Goal: Task Accomplishment & Management: Use online tool/utility

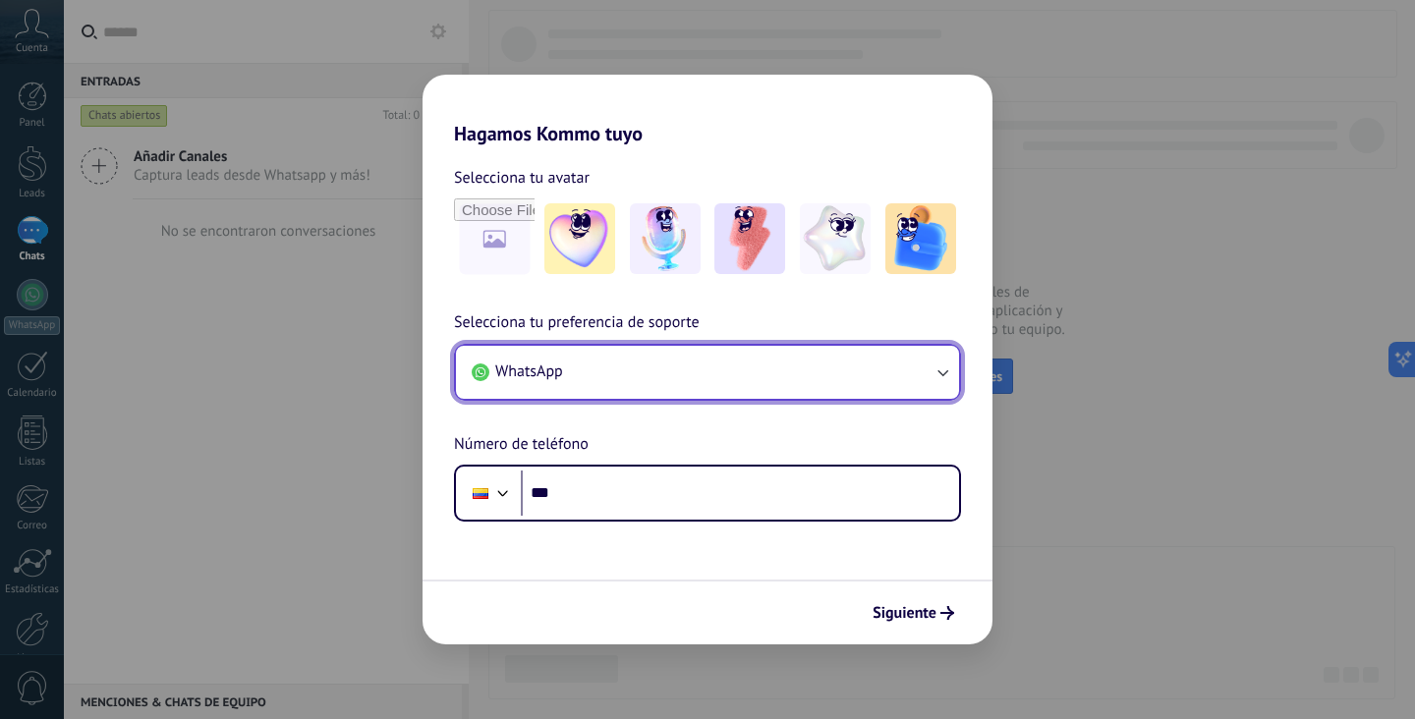
click at [665, 374] on button "WhatsApp" at bounding box center [707, 372] width 503 height 53
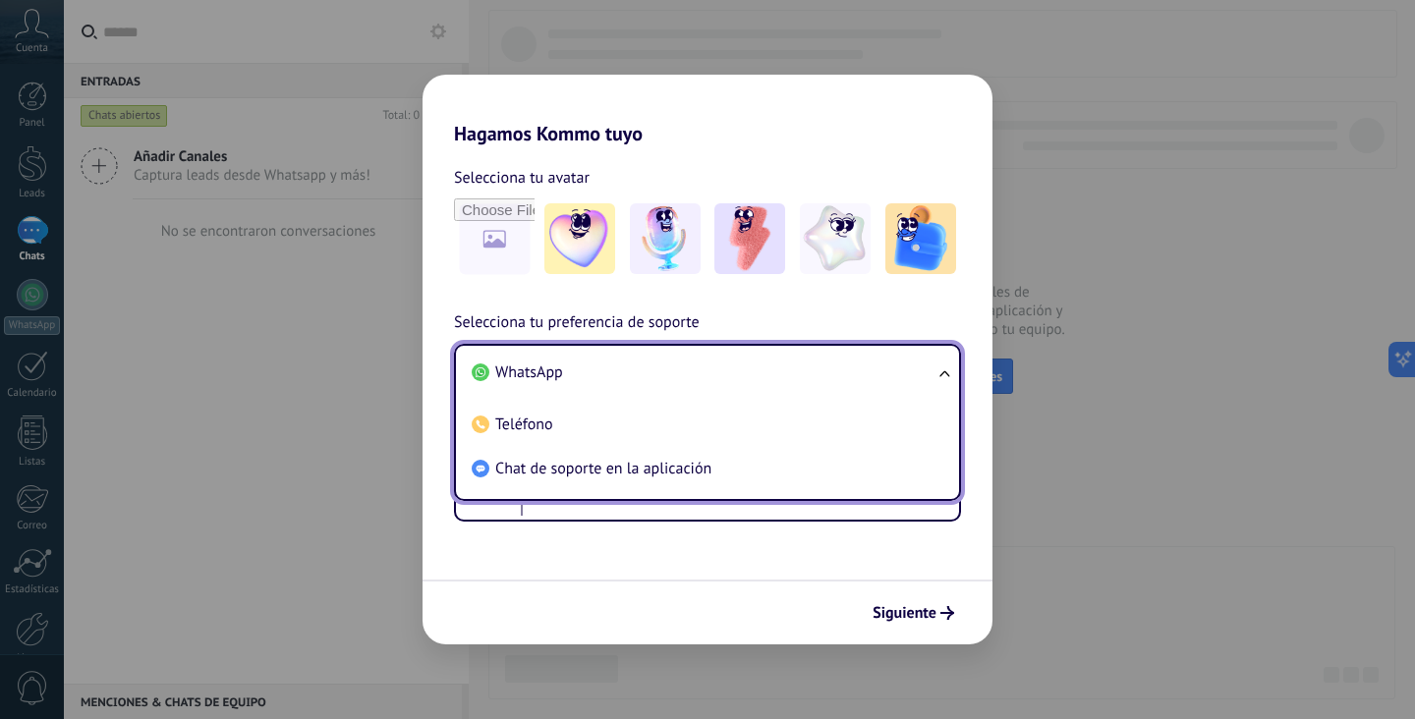
click at [665, 374] on li "WhatsApp" at bounding box center [703, 373] width 479 height 44
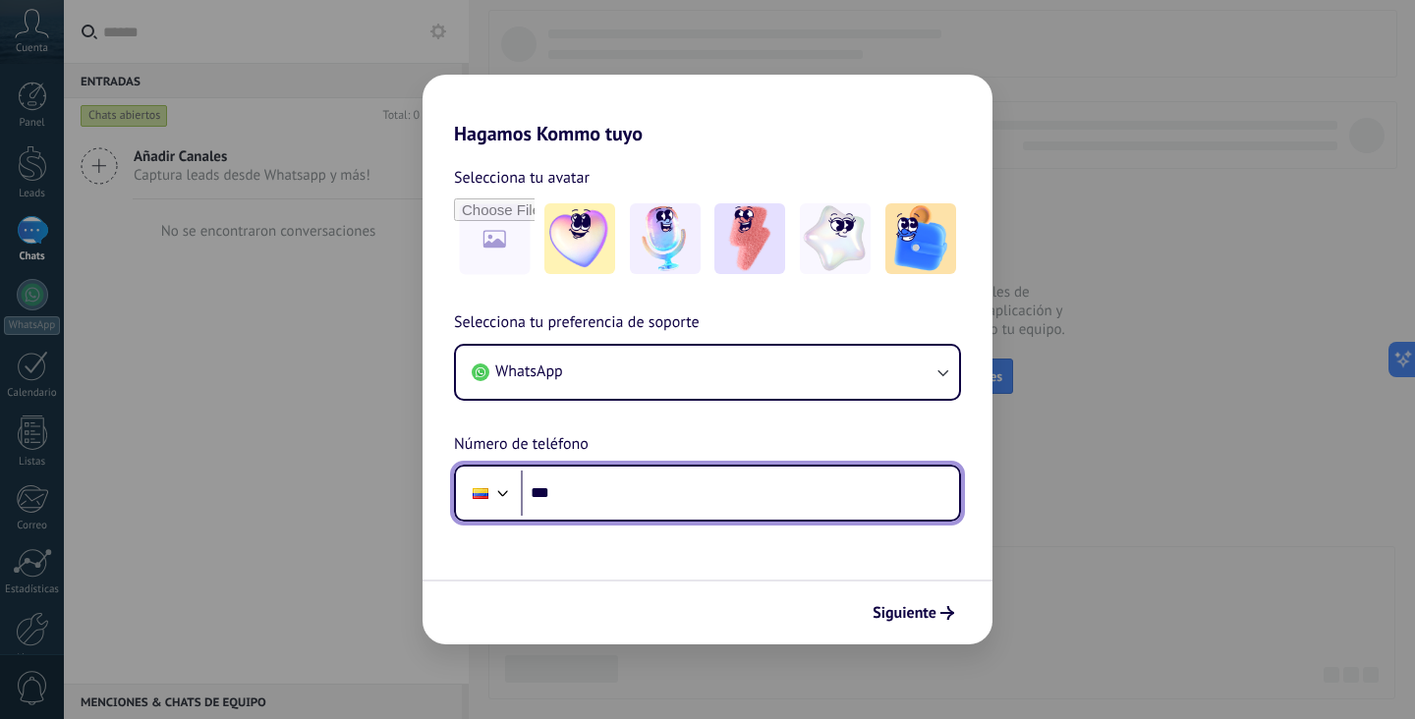
click at [654, 498] on input "***" at bounding box center [740, 493] width 438 height 45
paste input "**********"
type input "**********"
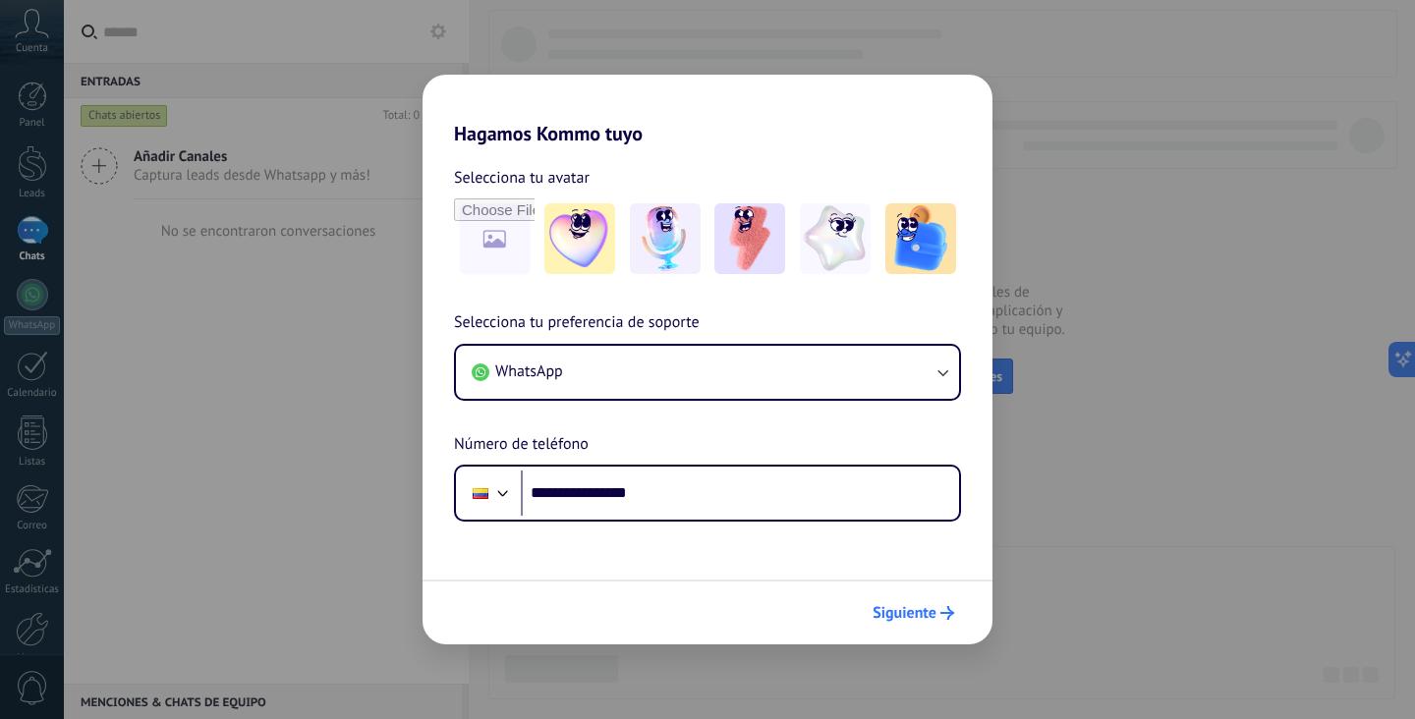
click at [920, 609] on span "Siguiente" at bounding box center [904, 613] width 64 height 14
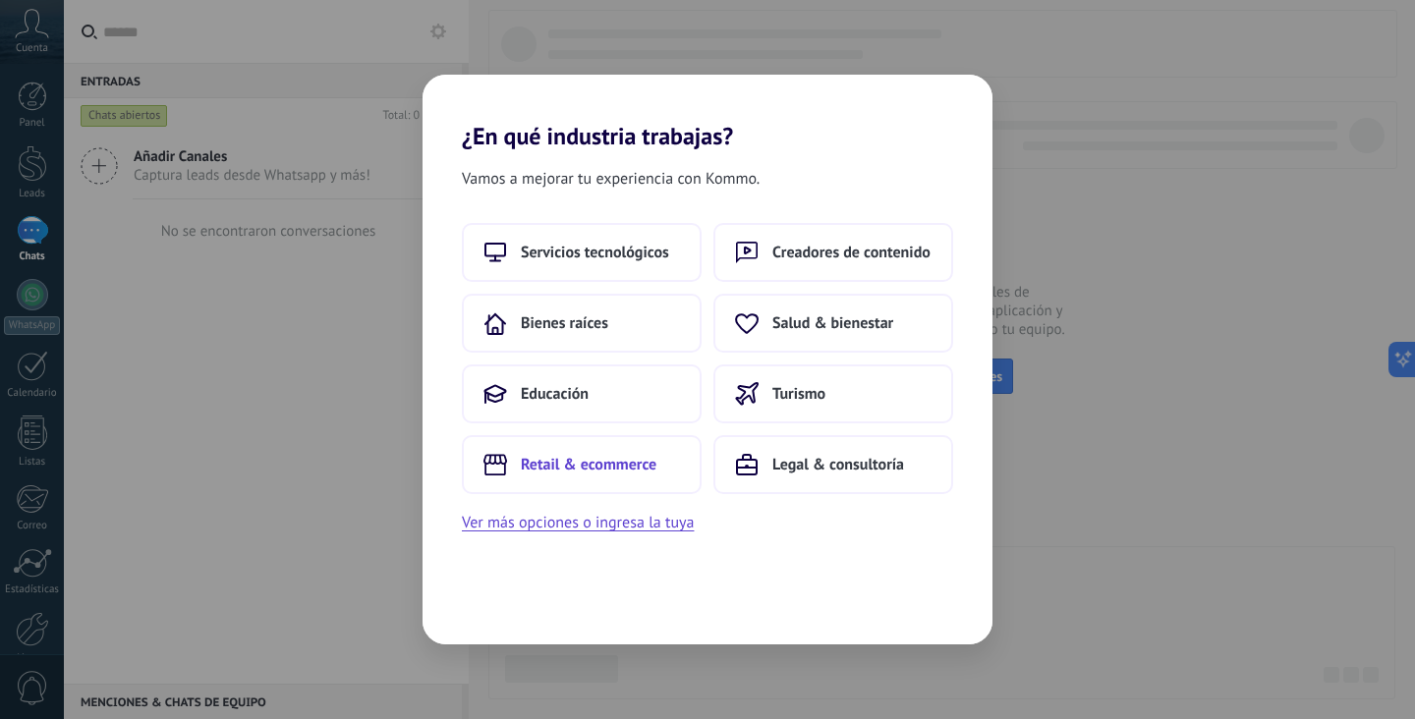
click at [610, 467] on span "Retail & ecommerce" at bounding box center [589, 465] width 136 height 20
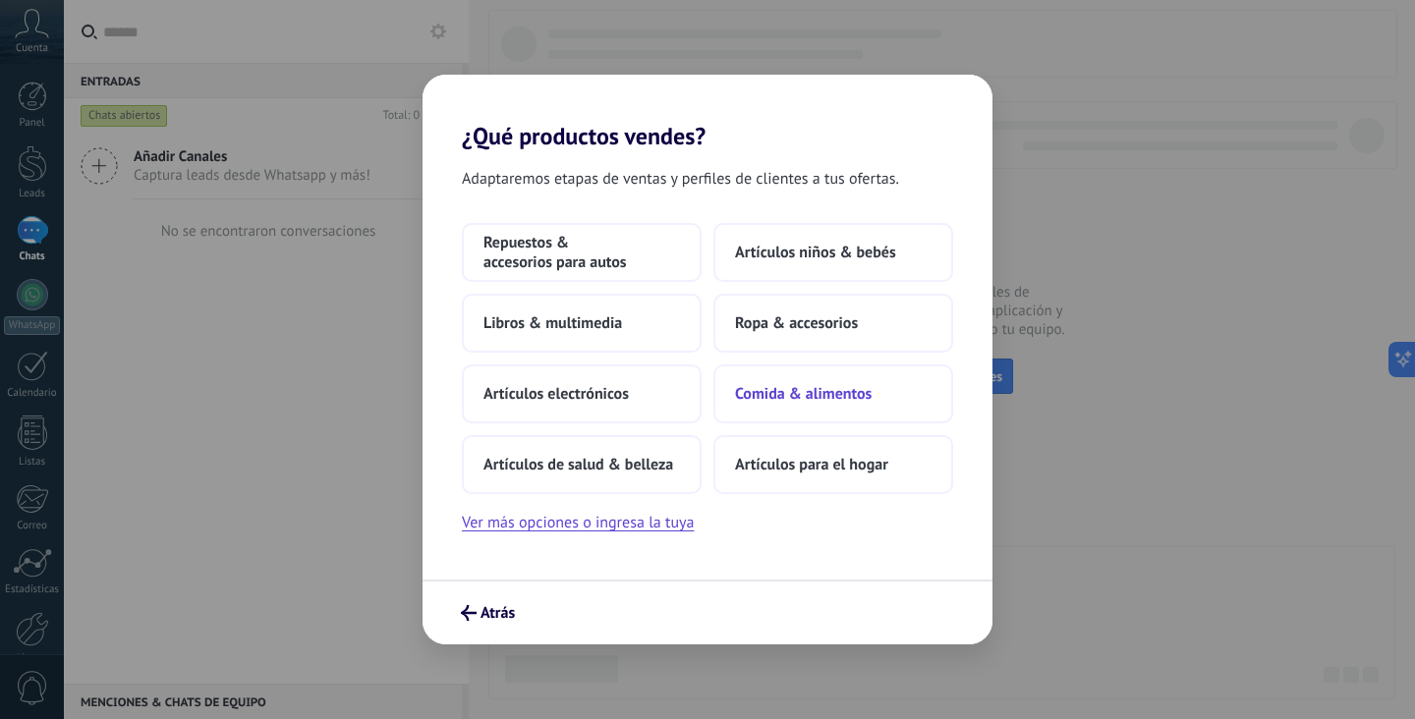
click at [784, 405] on button "Comida & alimentos" at bounding box center [833, 393] width 240 height 59
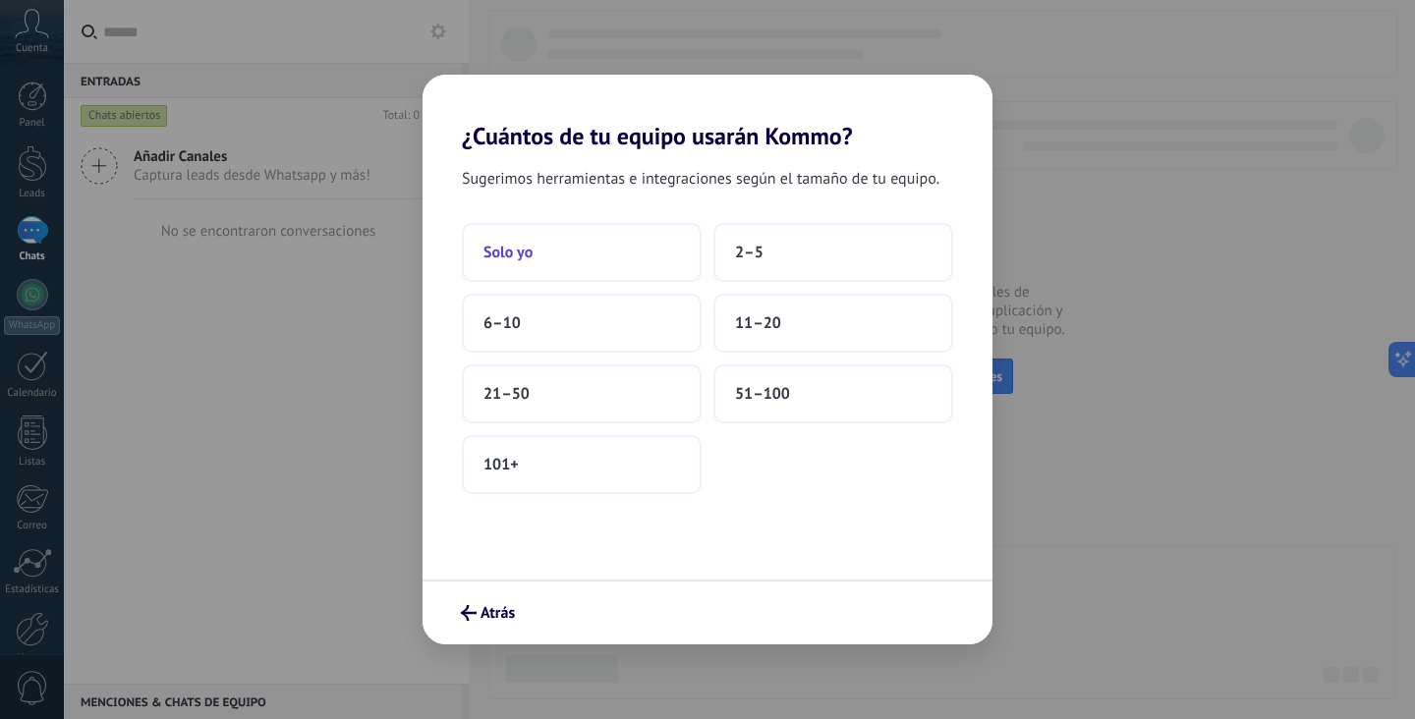
click at [603, 247] on button "Solo yo" at bounding box center [582, 252] width 240 height 59
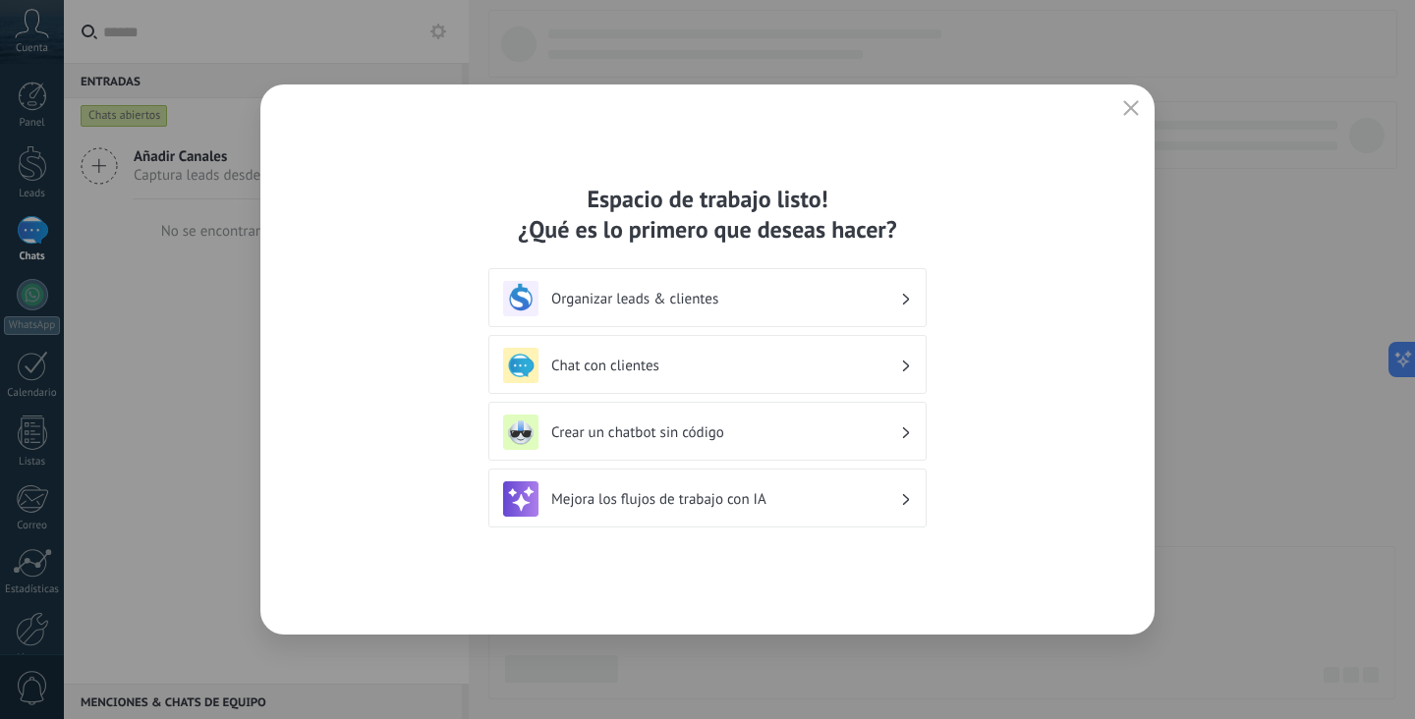
click at [744, 443] on div "Crear un chatbot sin código" at bounding box center [707, 432] width 409 height 35
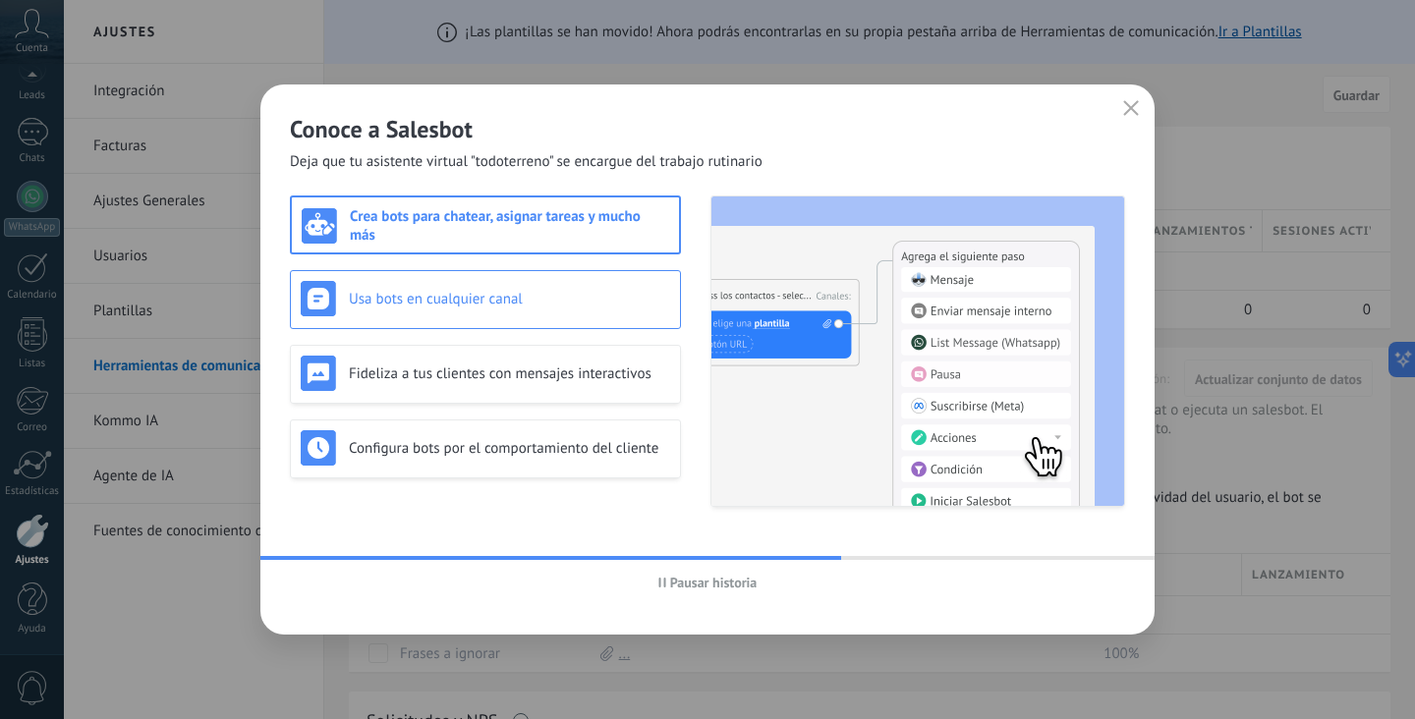
click at [500, 309] on div "Usa bots en cualquier canal" at bounding box center [485, 298] width 369 height 35
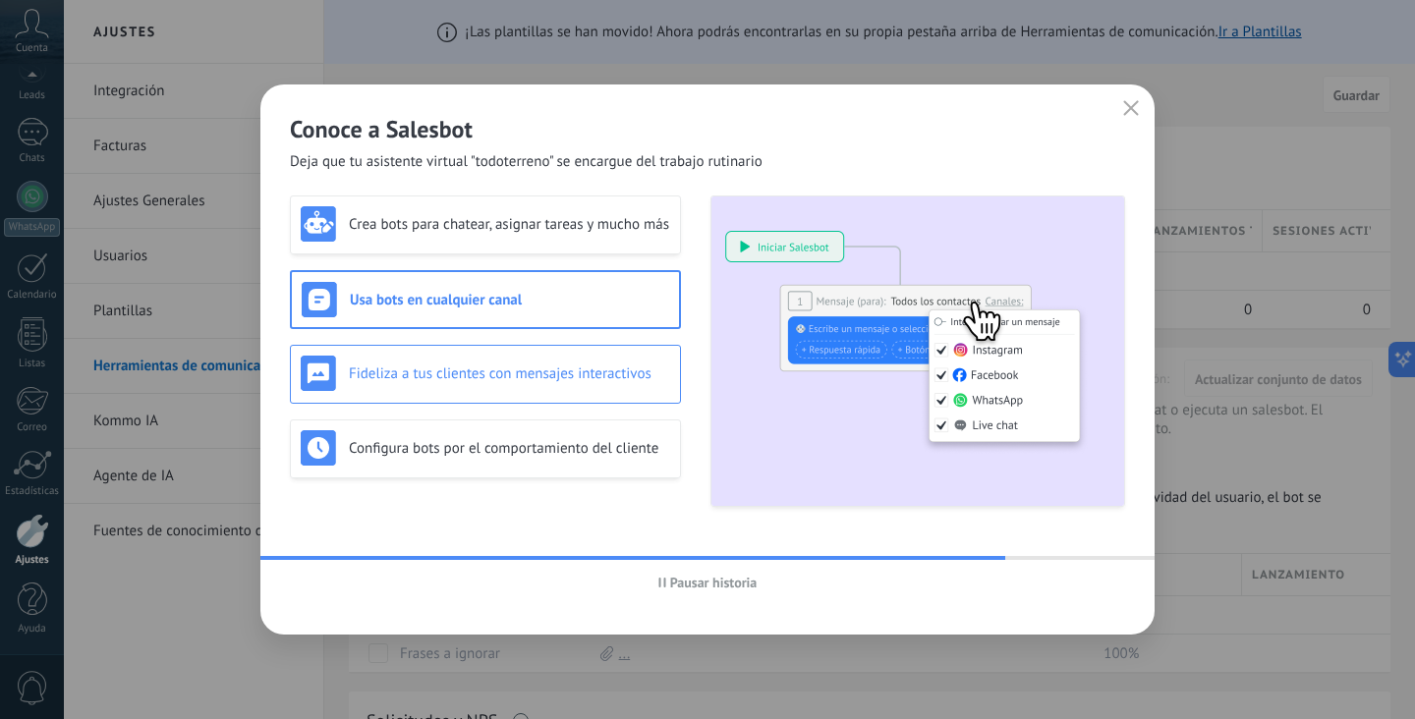
click at [533, 373] on h3 "Fideliza a tus clientes con mensajes interactivos" at bounding box center [509, 373] width 321 height 19
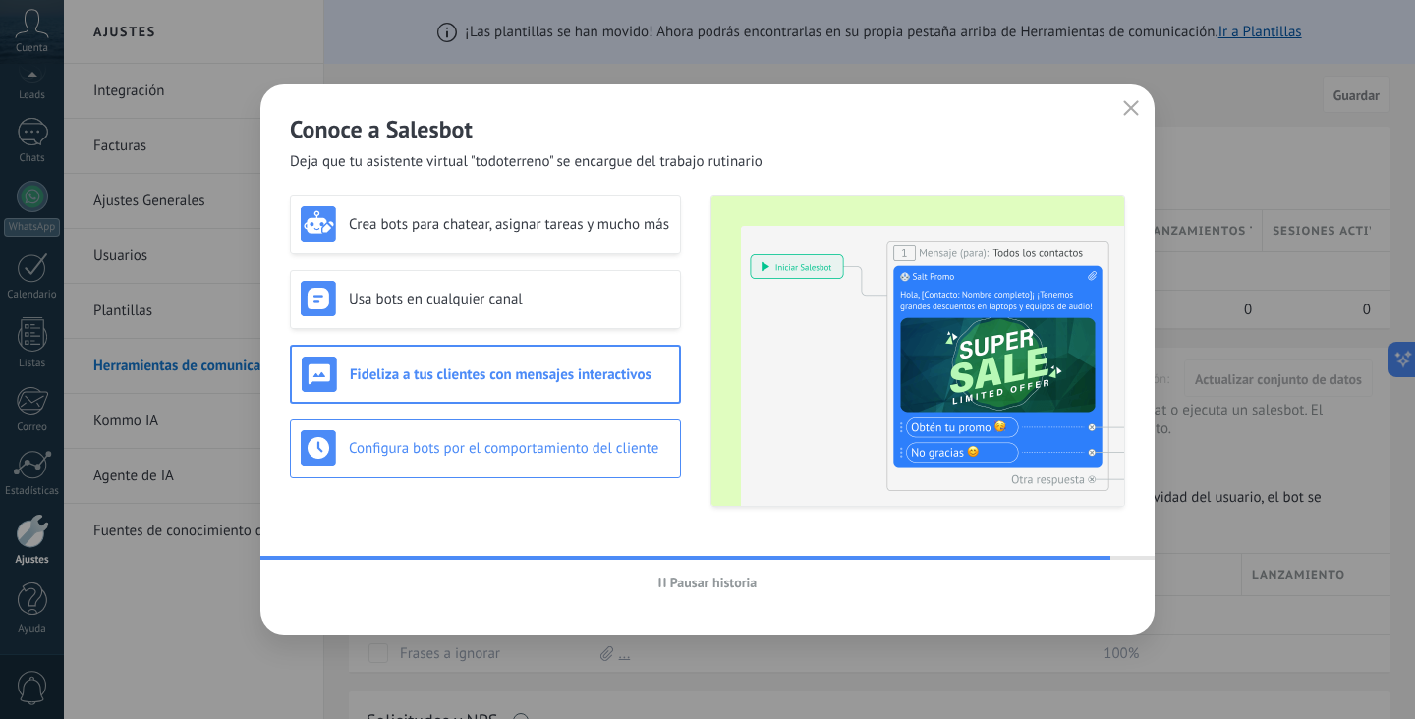
click at [507, 452] on h3 "Configura bots por el comportamiento del cliente" at bounding box center [509, 448] width 321 height 19
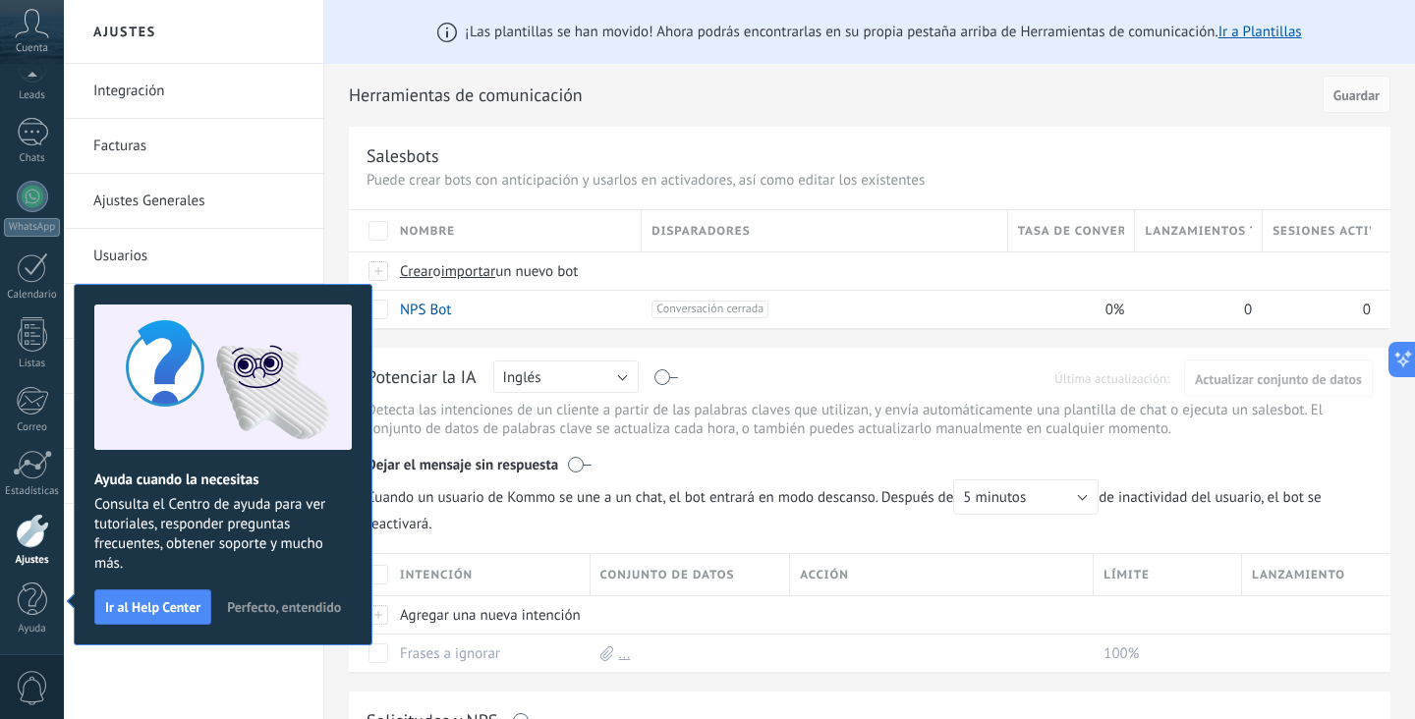
click at [269, 609] on span "Perfecto, entendido" at bounding box center [284, 607] width 114 height 14
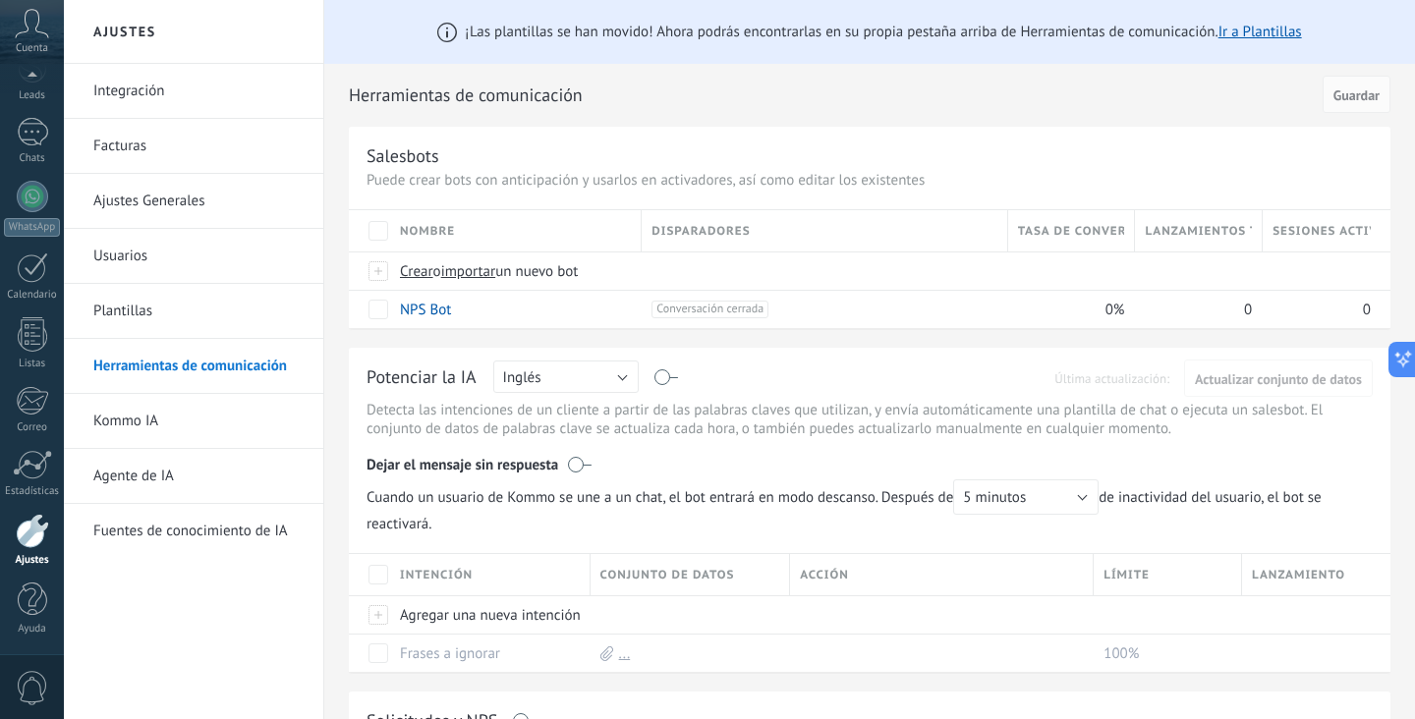
click at [187, 112] on link "Integración" at bounding box center [198, 91] width 210 height 55
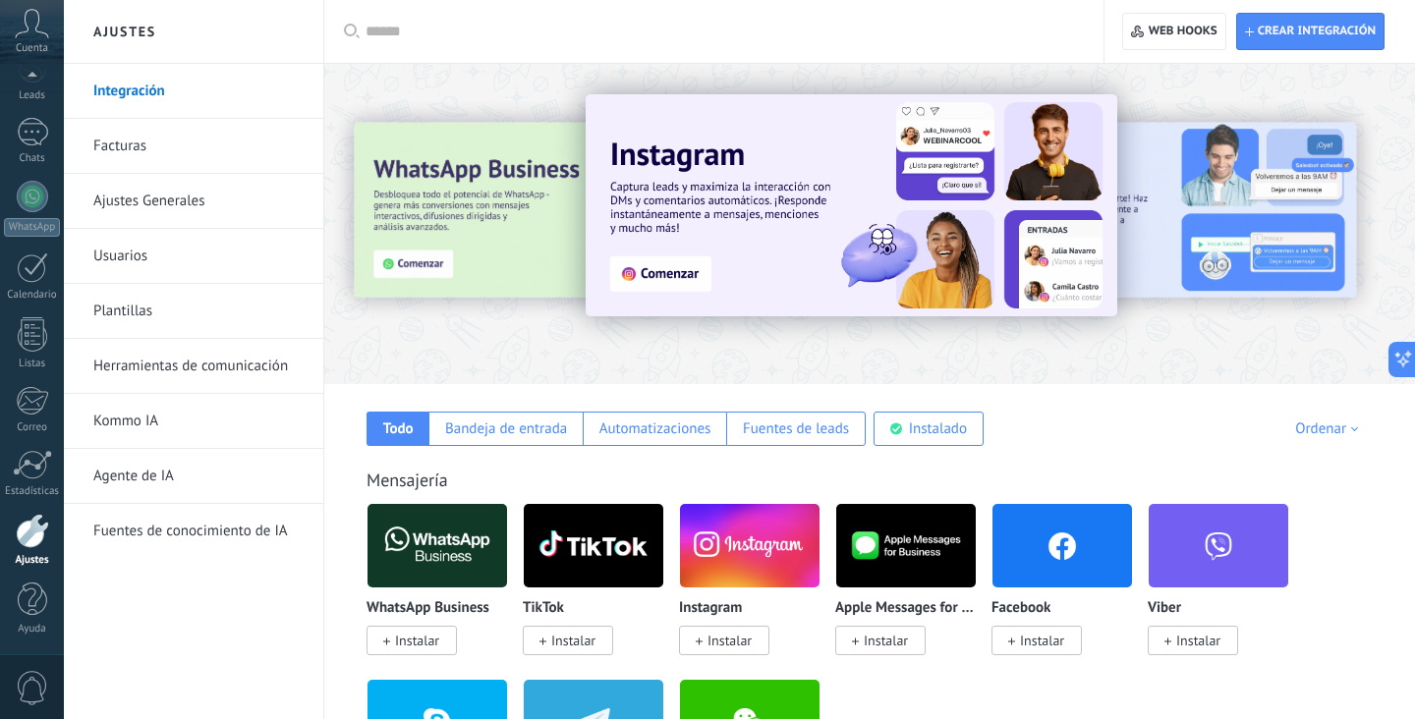
click at [518, 198] on div at bounding box center [388, 223] width 430 height 177
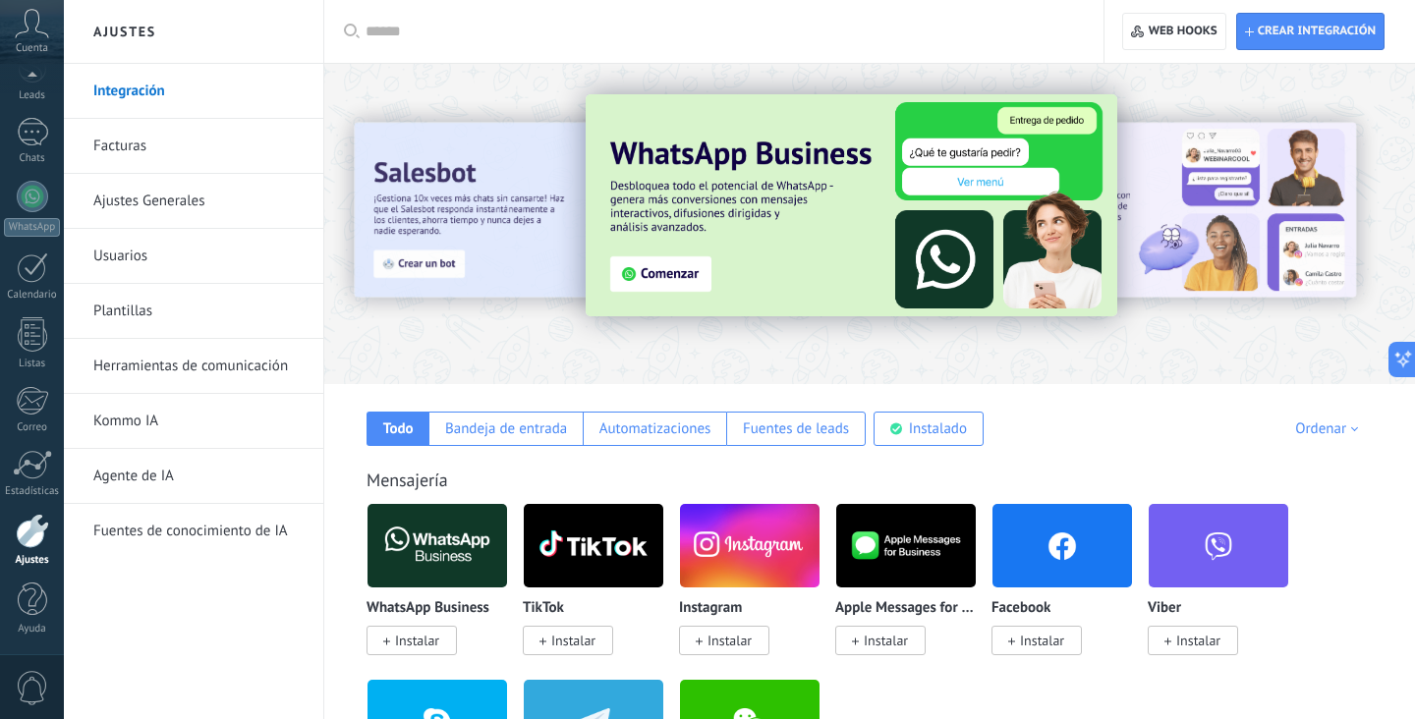
click at [681, 271] on img at bounding box center [852, 205] width 532 height 222
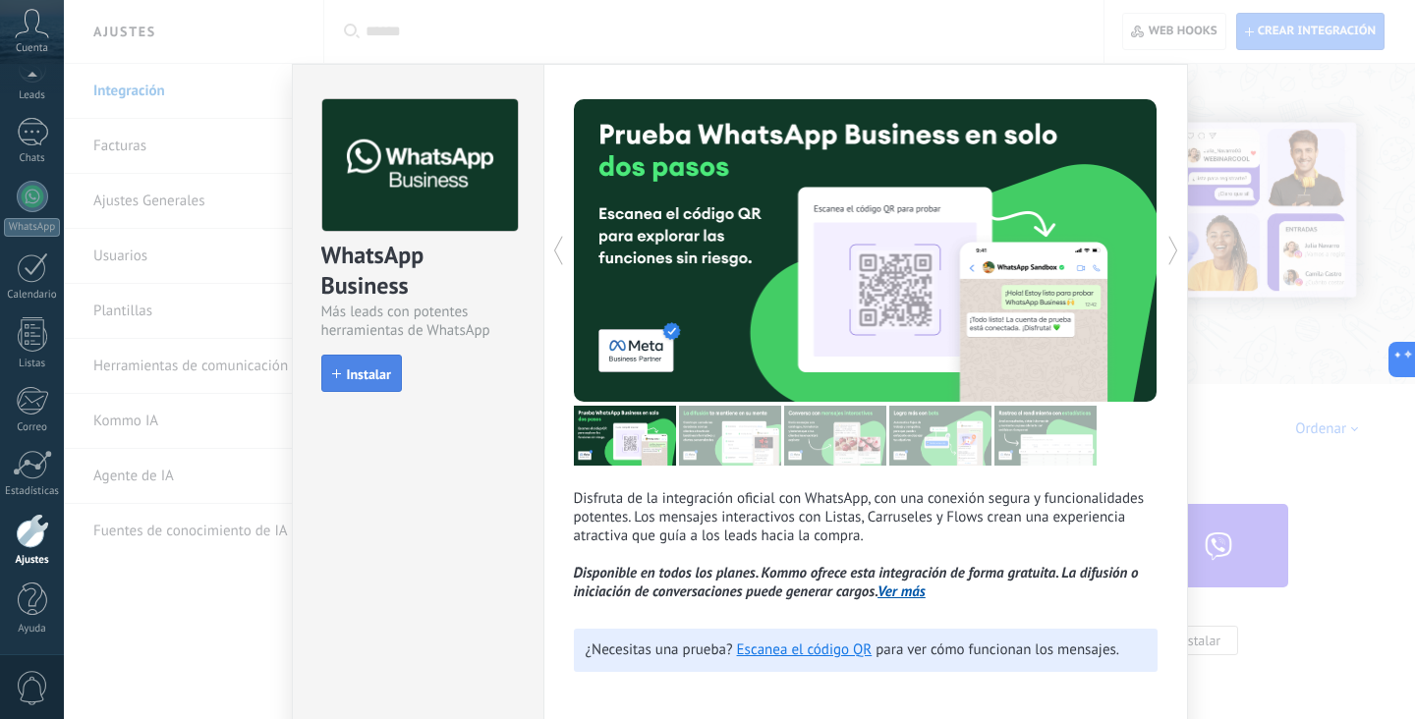
click at [374, 374] on span "Instalar" at bounding box center [369, 374] width 44 height 14
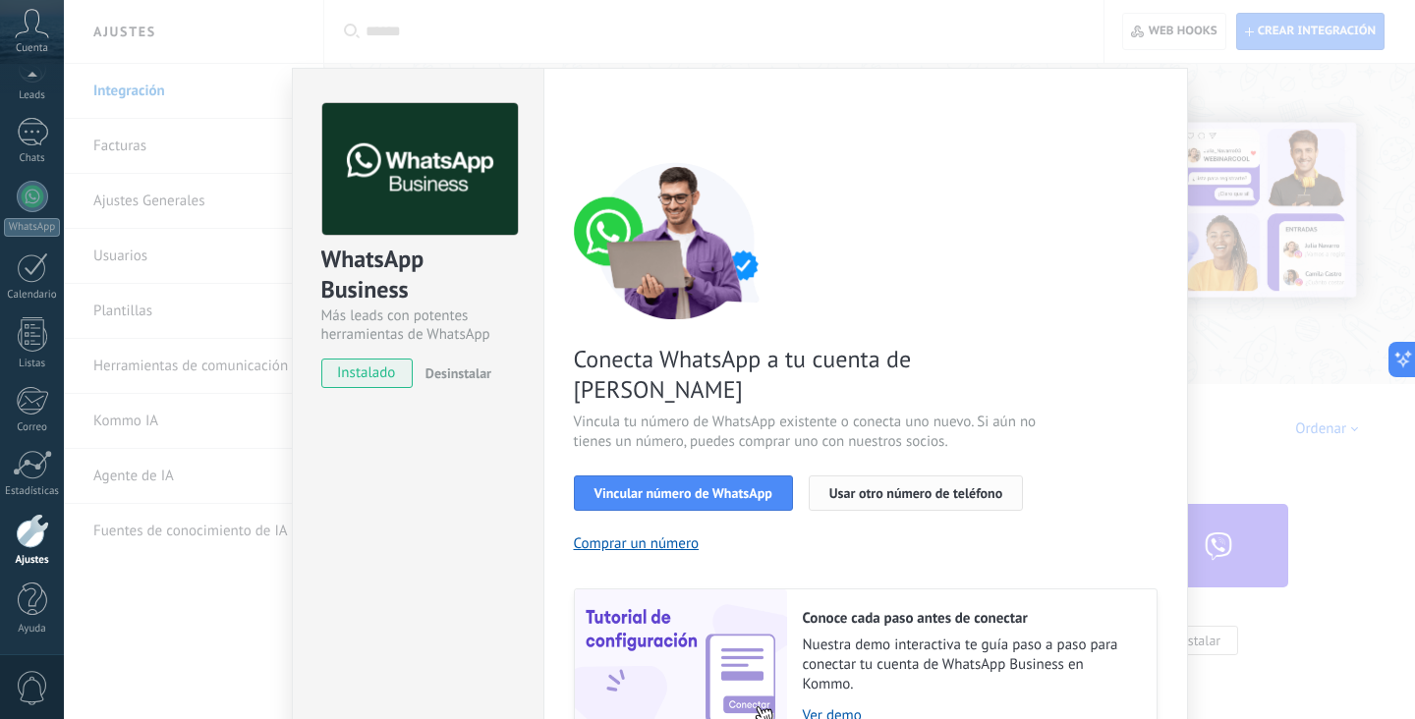
click at [880, 486] on span "Usar otro número de teléfono" at bounding box center [915, 493] width 173 height 14
click at [756, 486] on span "Vincular número de WhatsApp" at bounding box center [683, 493] width 178 height 14
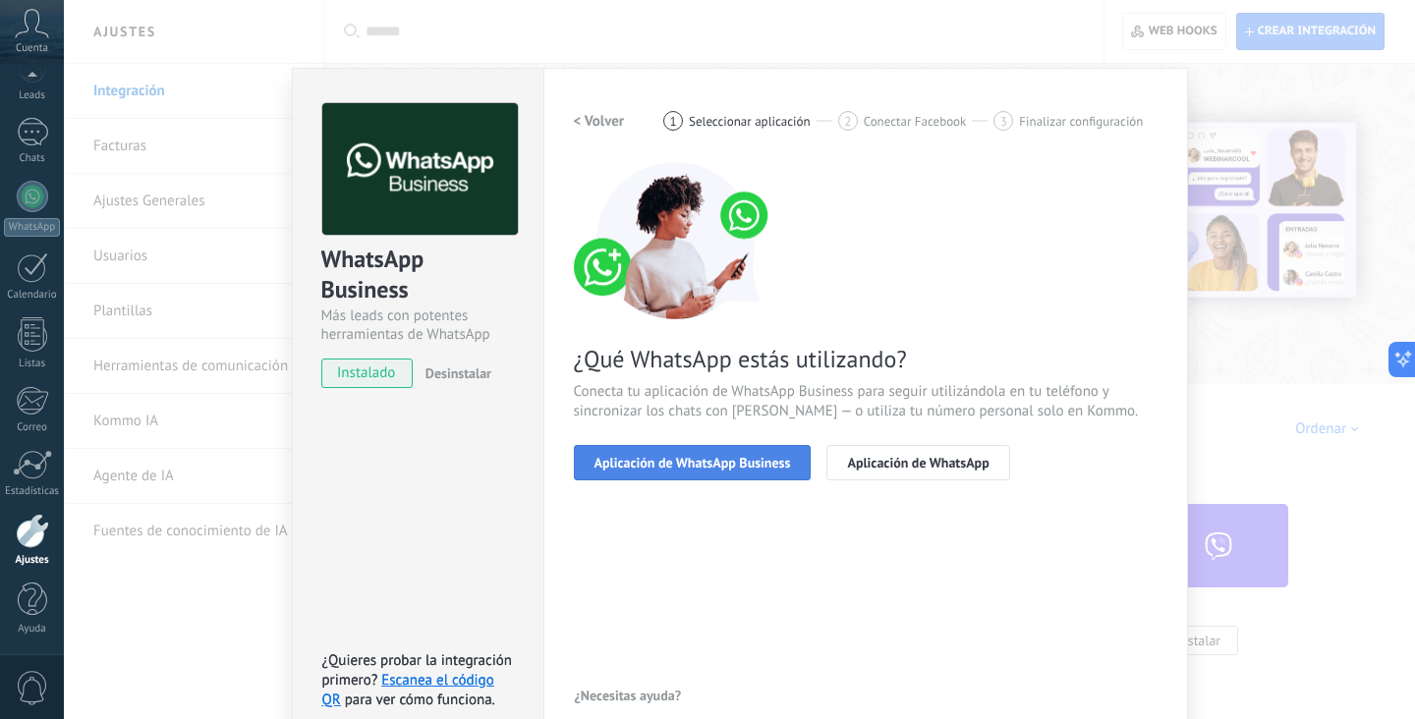
click at [722, 466] on span "Aplicación de WhatsApp Business" at bounding box center [692, 463] width 196 height 14
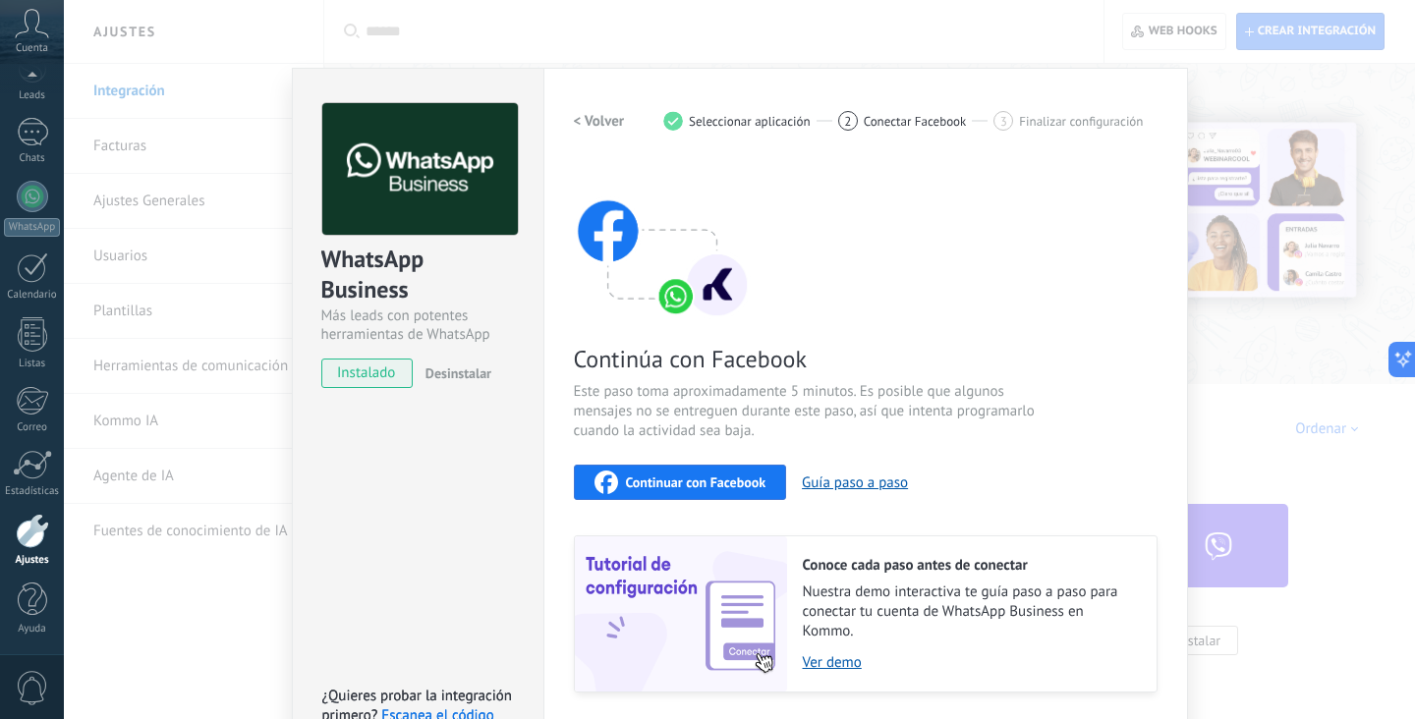
scroll to position [61, 0]
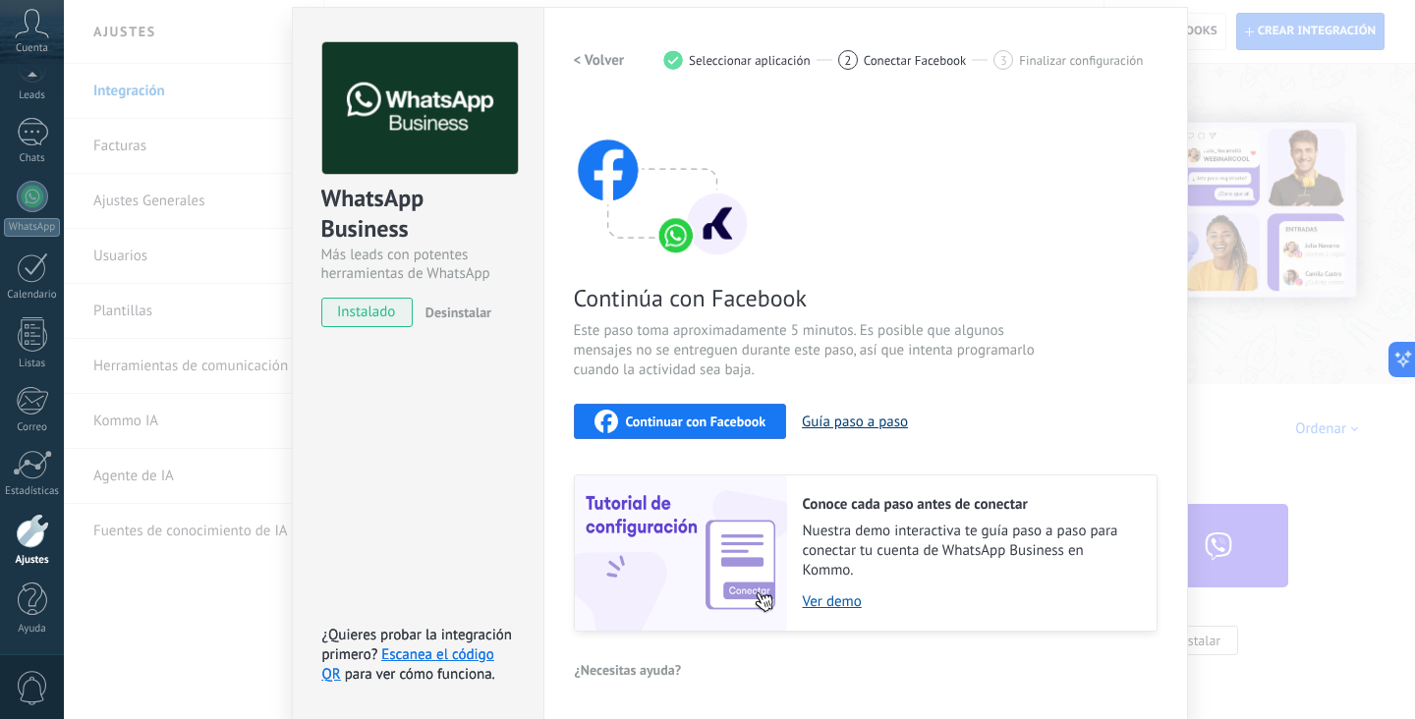
click at [853, 419] on button "Guía paso a paso" at bounding box center [855, 422] width 106 height 19
click at [704, 244] on img at bounding box center [662, 179] width 177 height 157
click at [675, 406] on button "Continuar con Facebook" at bounding box center [680, 421] width 213 height 35
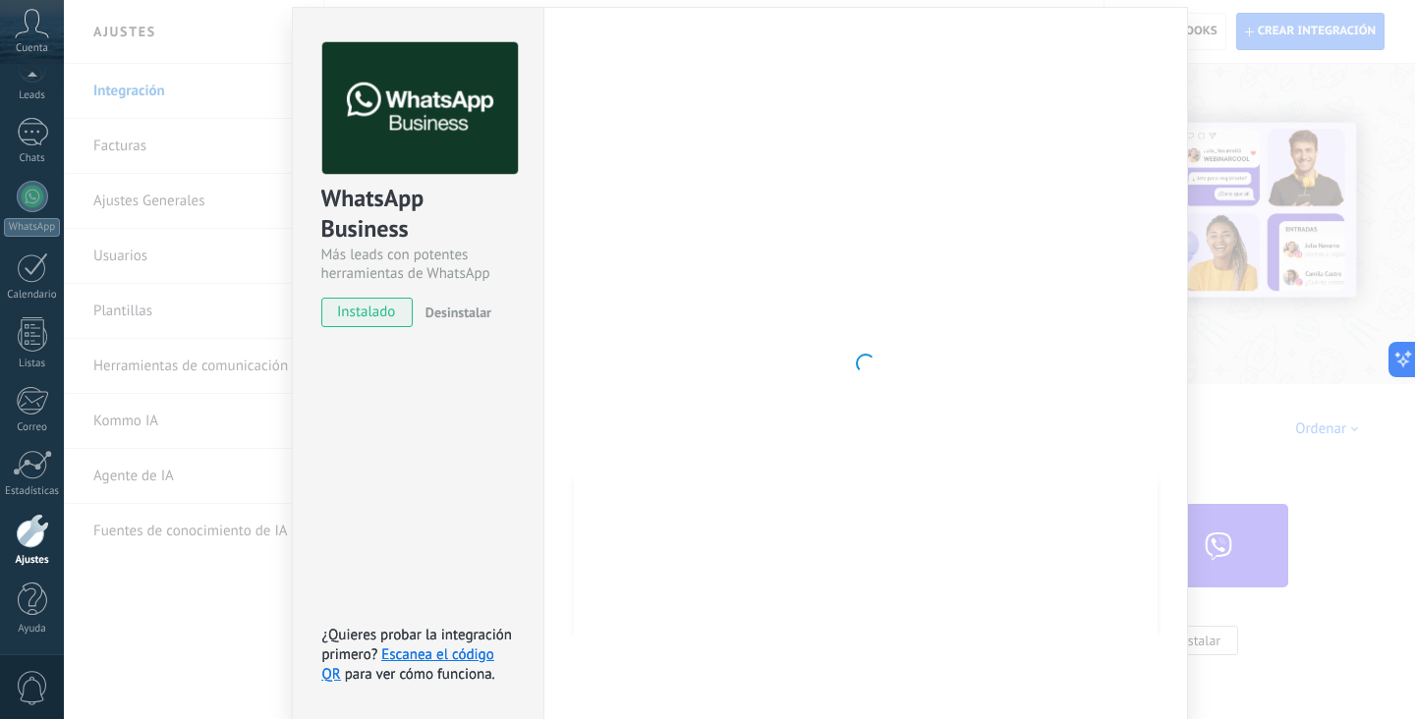
click at [382, 315] on span "instalado" at bounding box center [366, 312] width 89 height 29
click at [687, 518] on div at bounding box center [866, 363] width 584 height 643
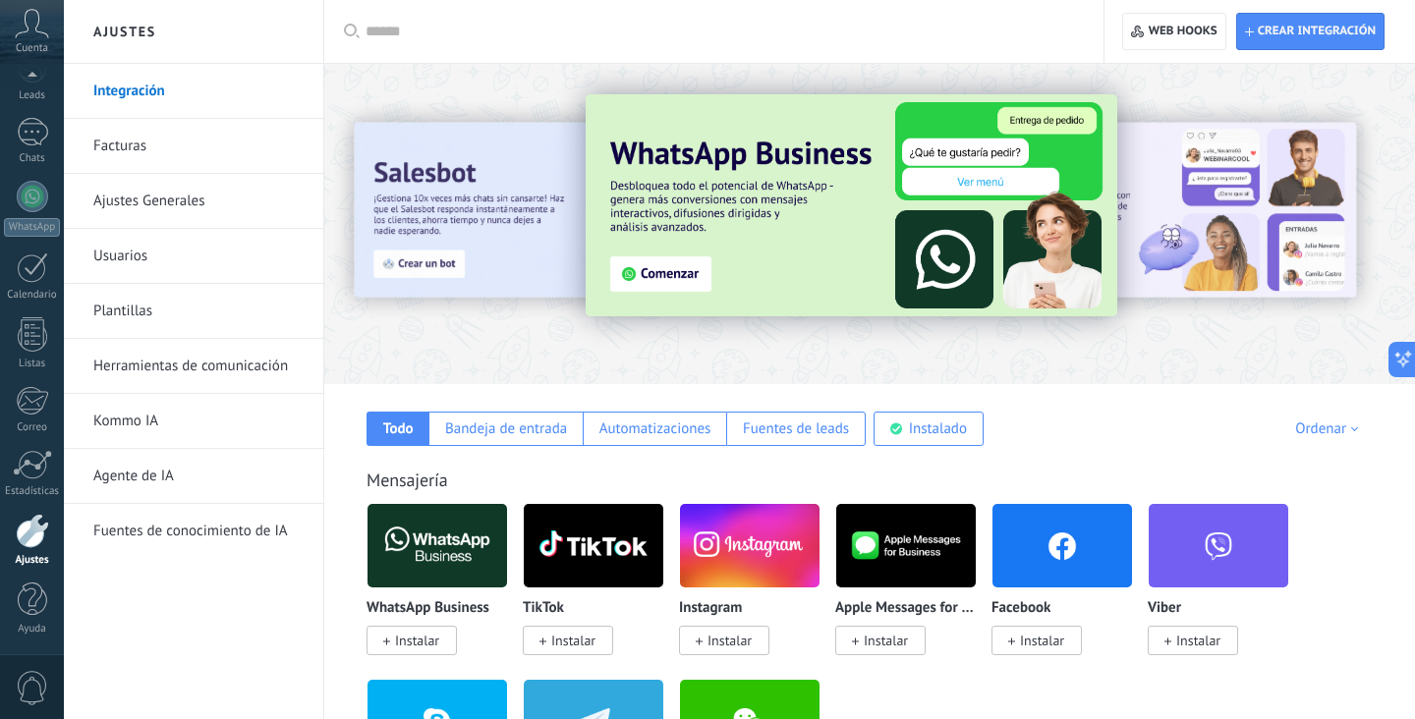
click at [675, 273] on img at bounding box center [852, 205] width 532 height 222
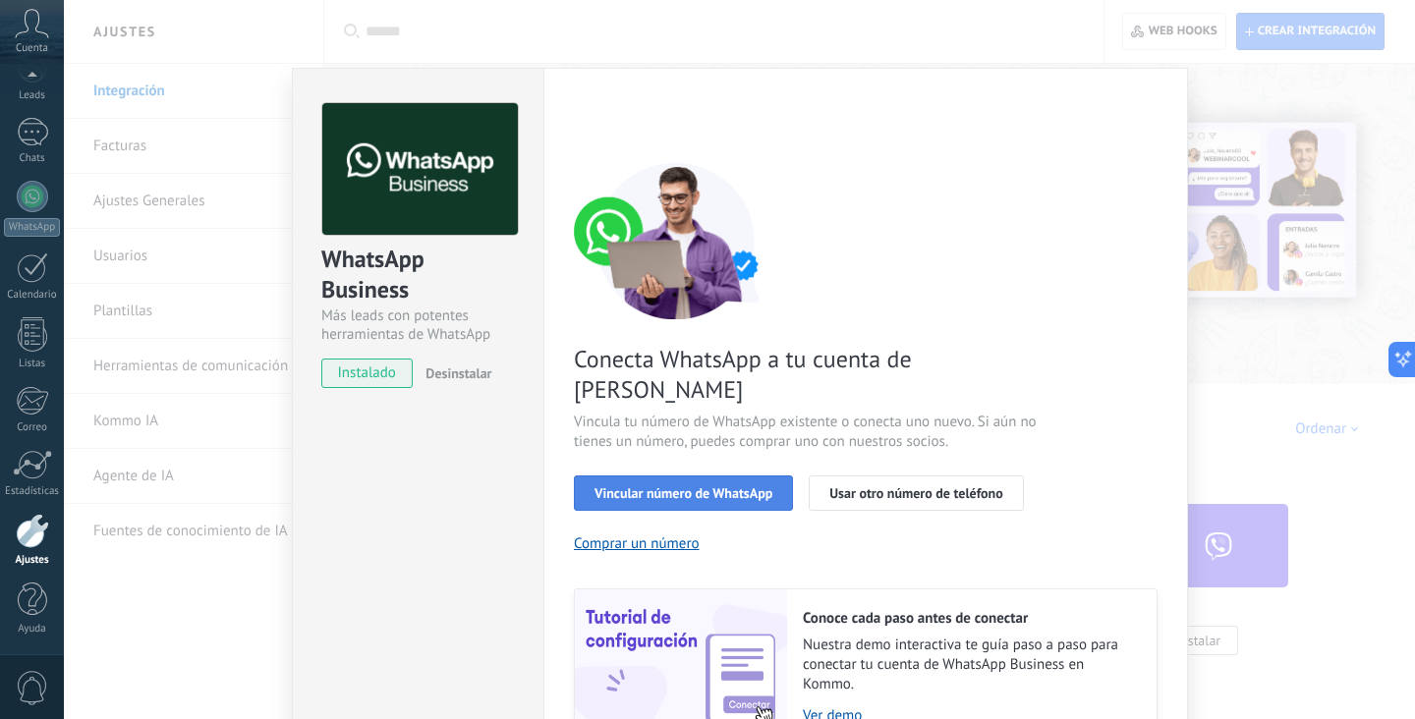
click at [756, 486] on span "Vincular número de WhatsApp" at bounding box center [683, 493] width 178 height 14
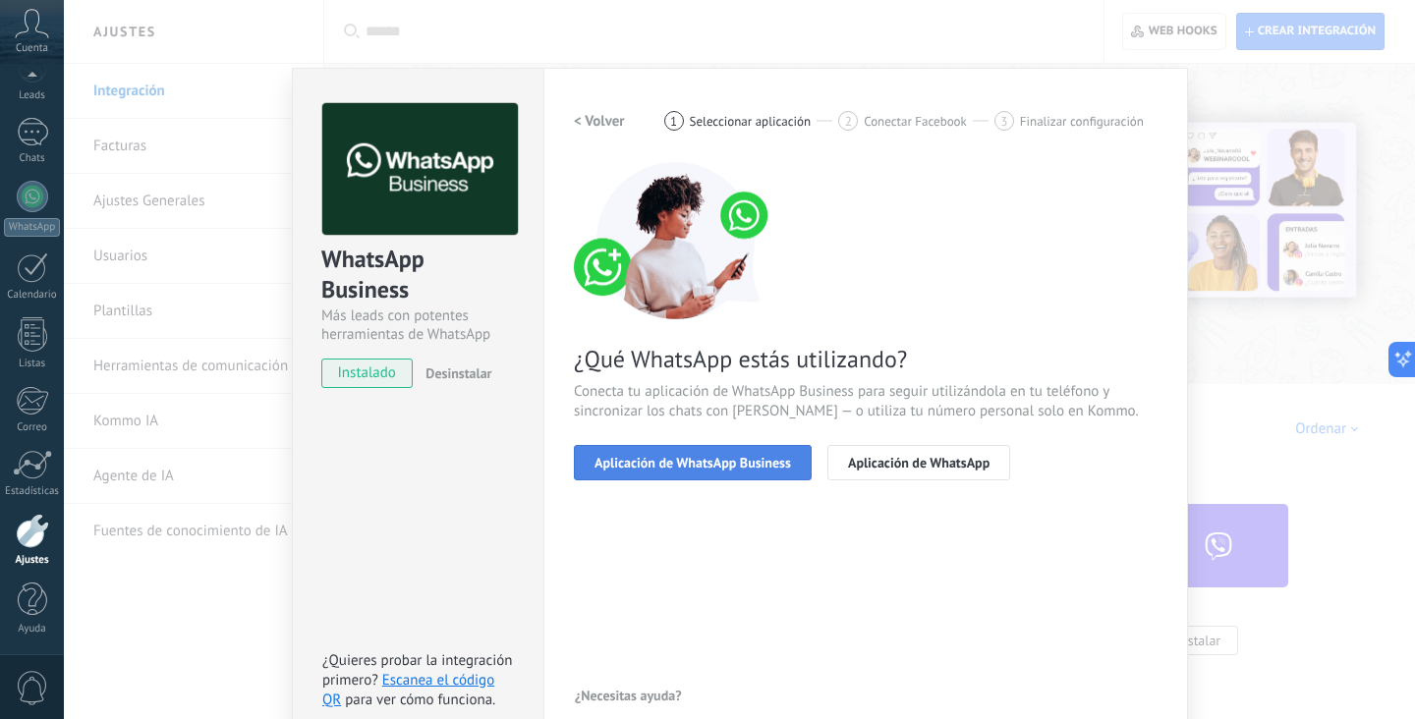
click at [747, 461] on span "Aplicación de WhatsApp Business" at bounding box center [692, 463] width 196 height 14
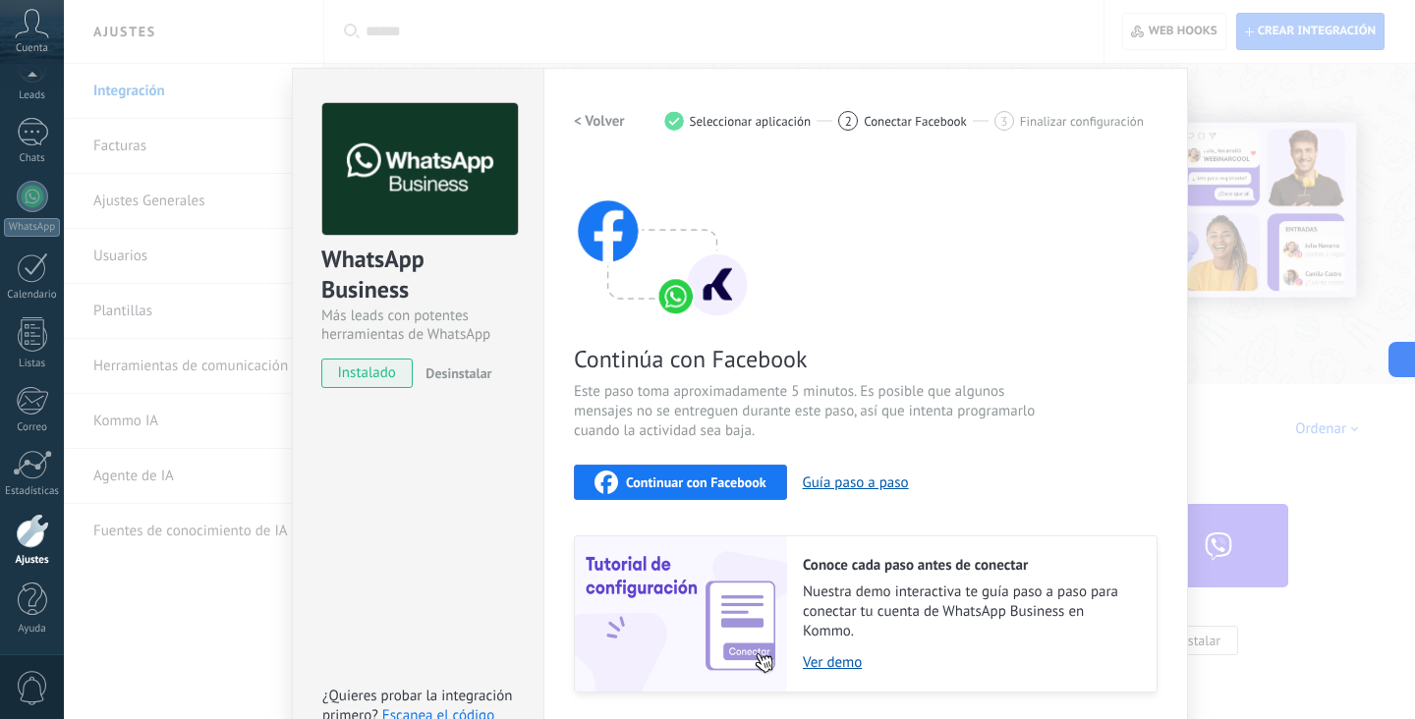
scroll to position [61, 0]
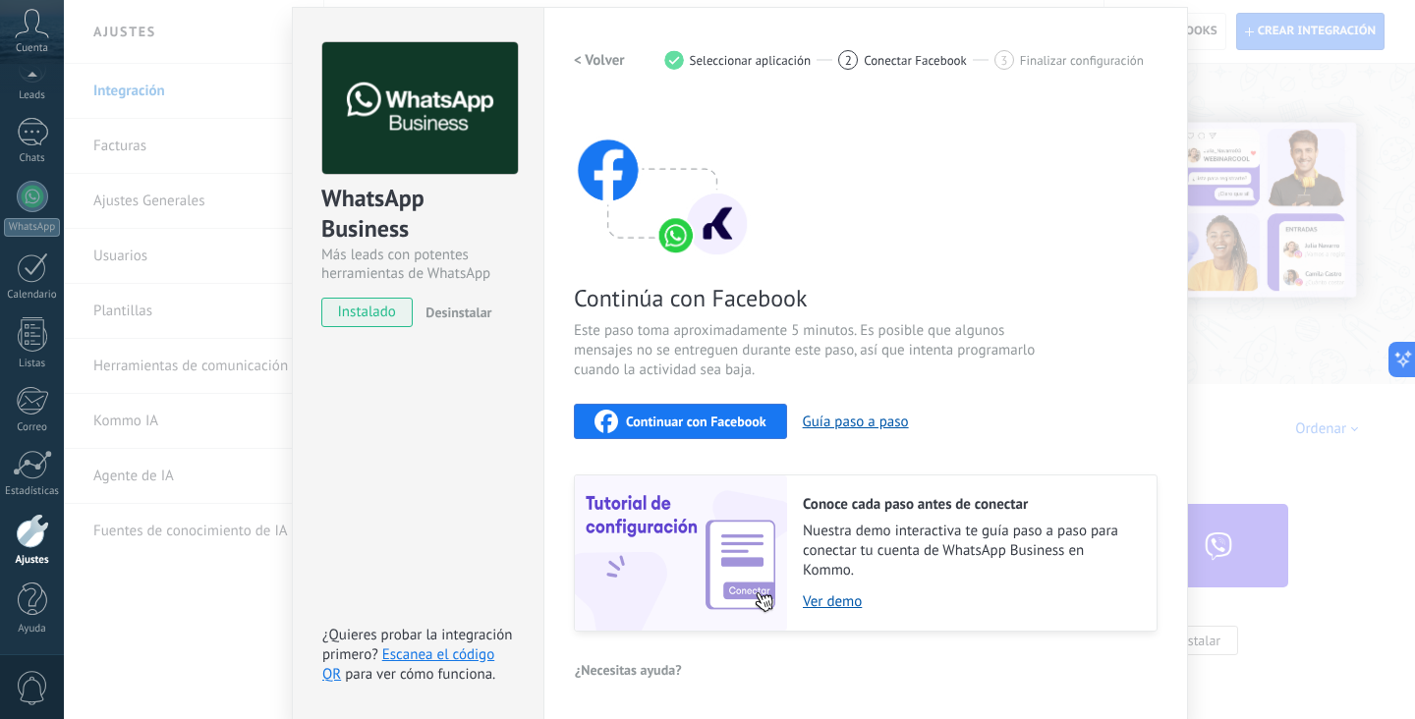
click at [755, 423] on span "Continuar con Facebook" at bounding box center [696, 422] width 140 height 14
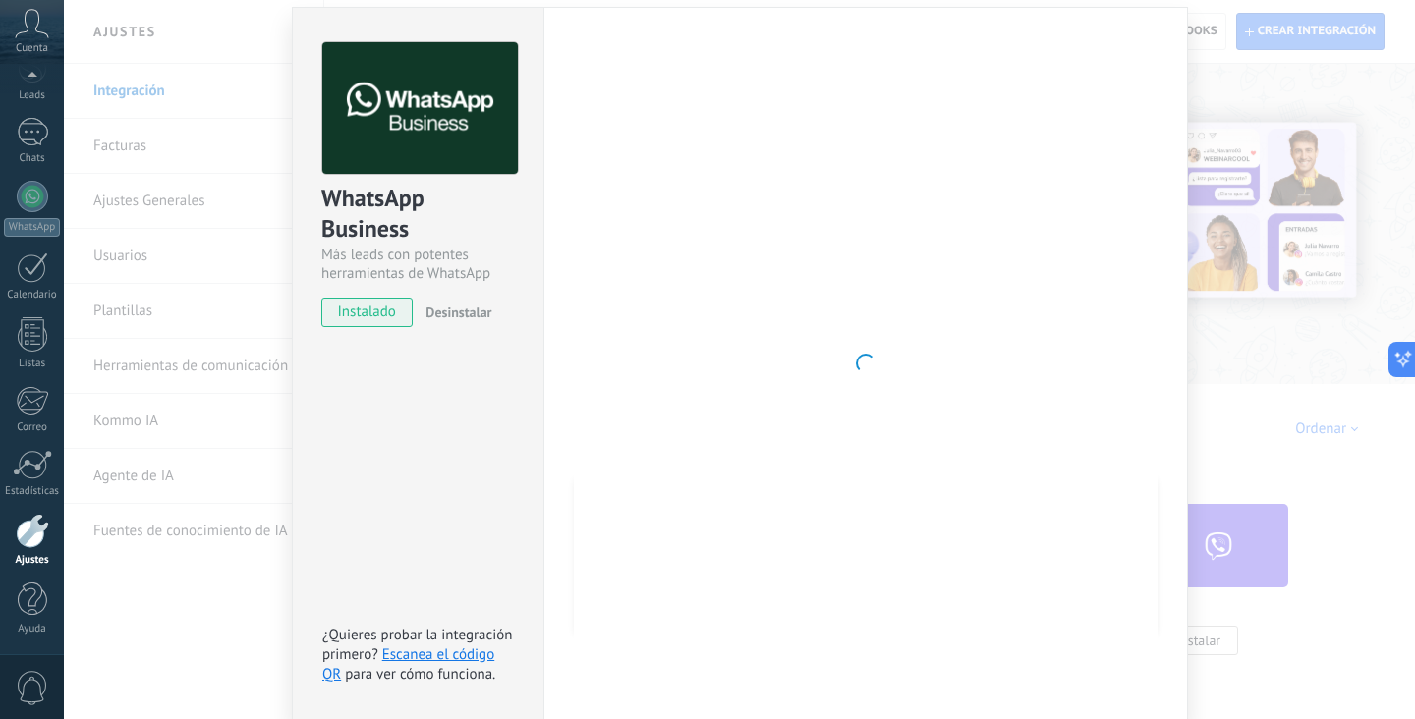
click at [447, 307] on span "Desinstalar" at bounding box center [458, 313] width 66 height 18
click at [364, 315] on span "instalado" at bounding box center [366, 312] width 89 height 29
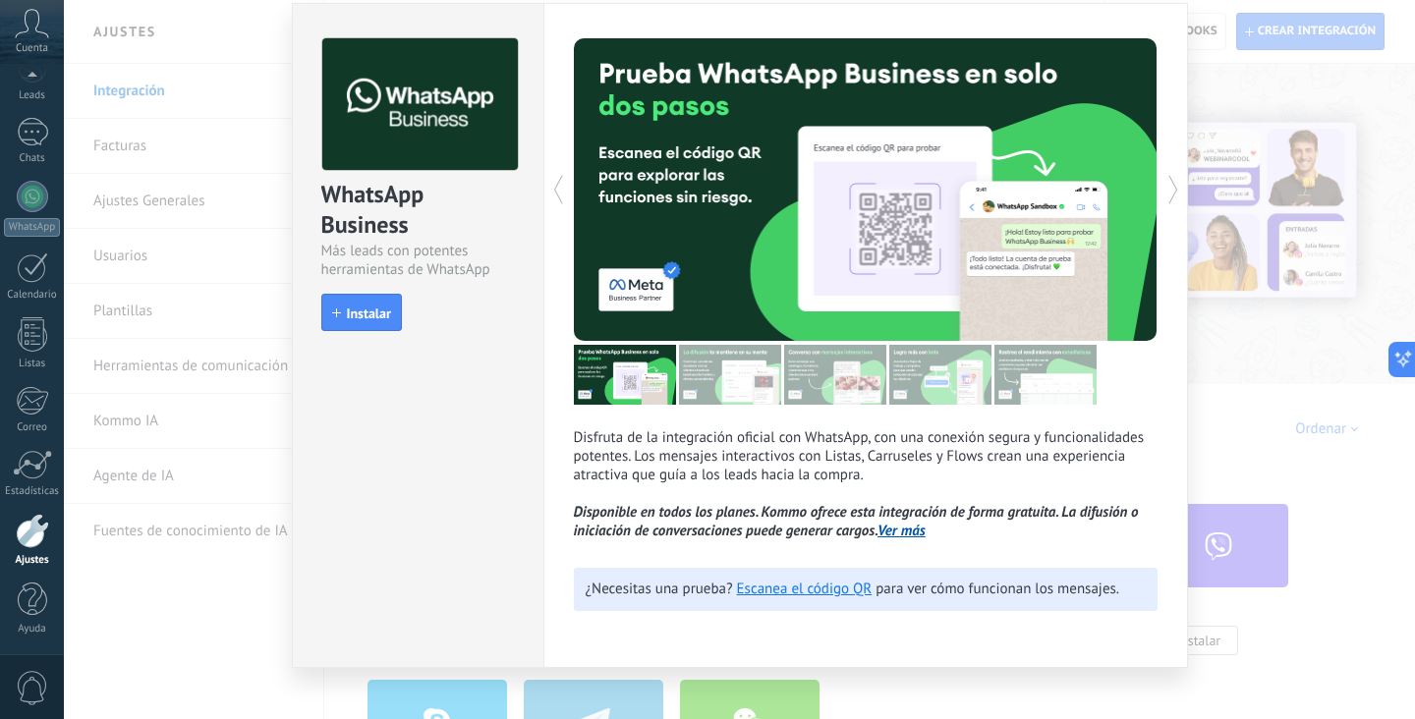
scroll to position [0, 0]
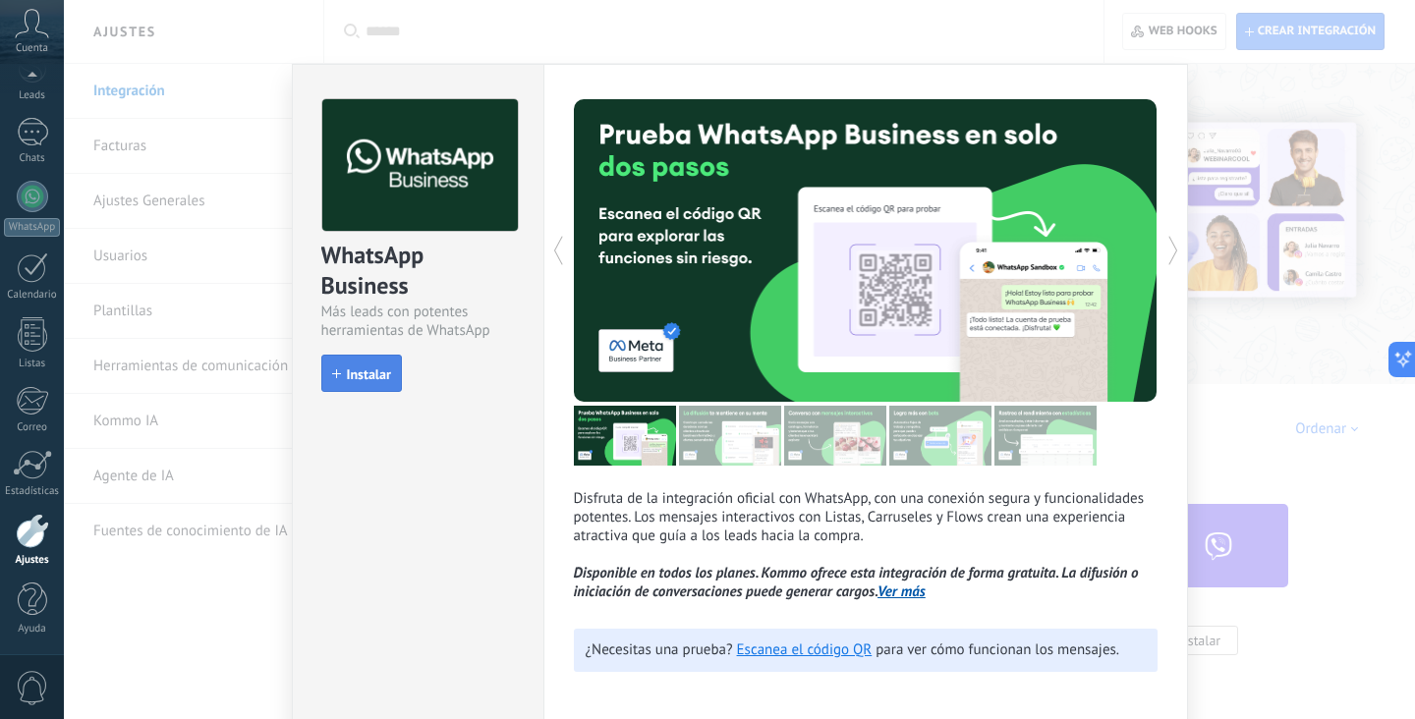
click at [357, 385] on button "Instalar" at bounding box center [361, 373] width 81 height 37
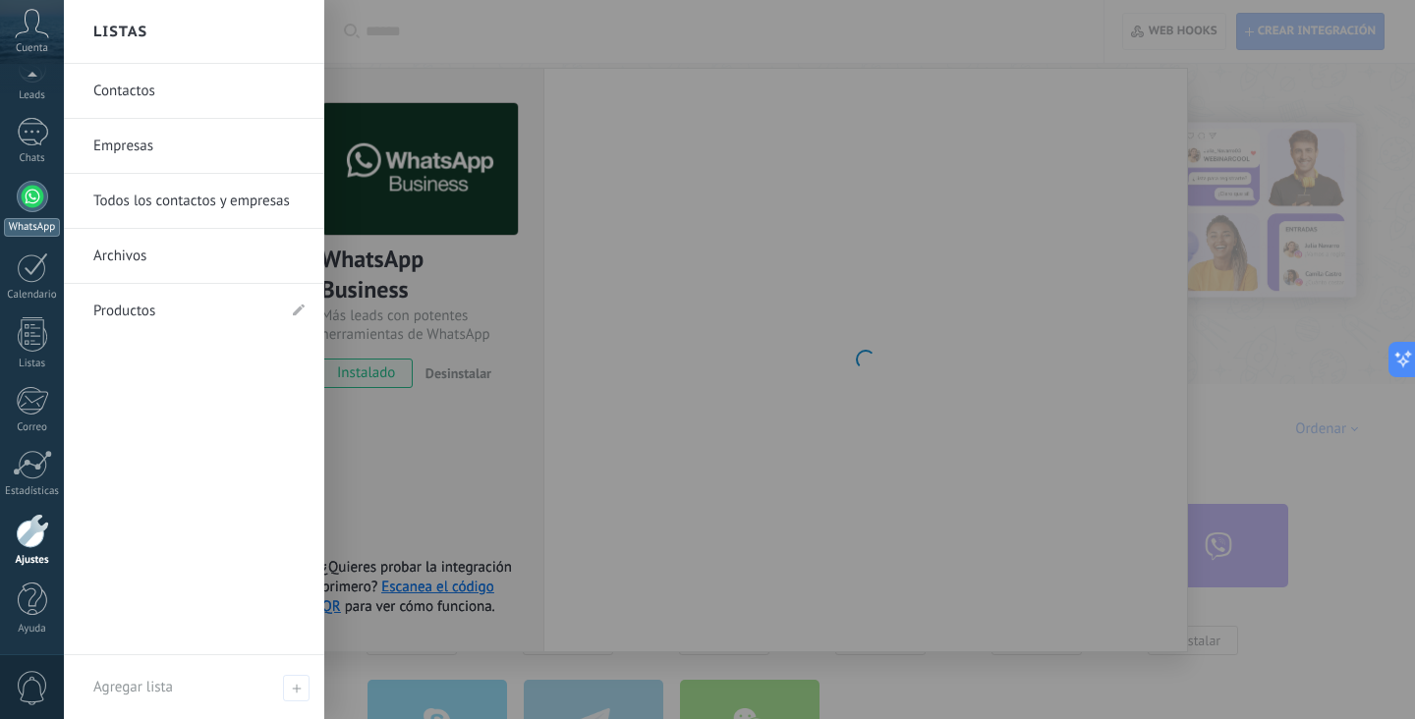
click at [33, 208] on div at bounding box center [32, 196] width 31 height 31
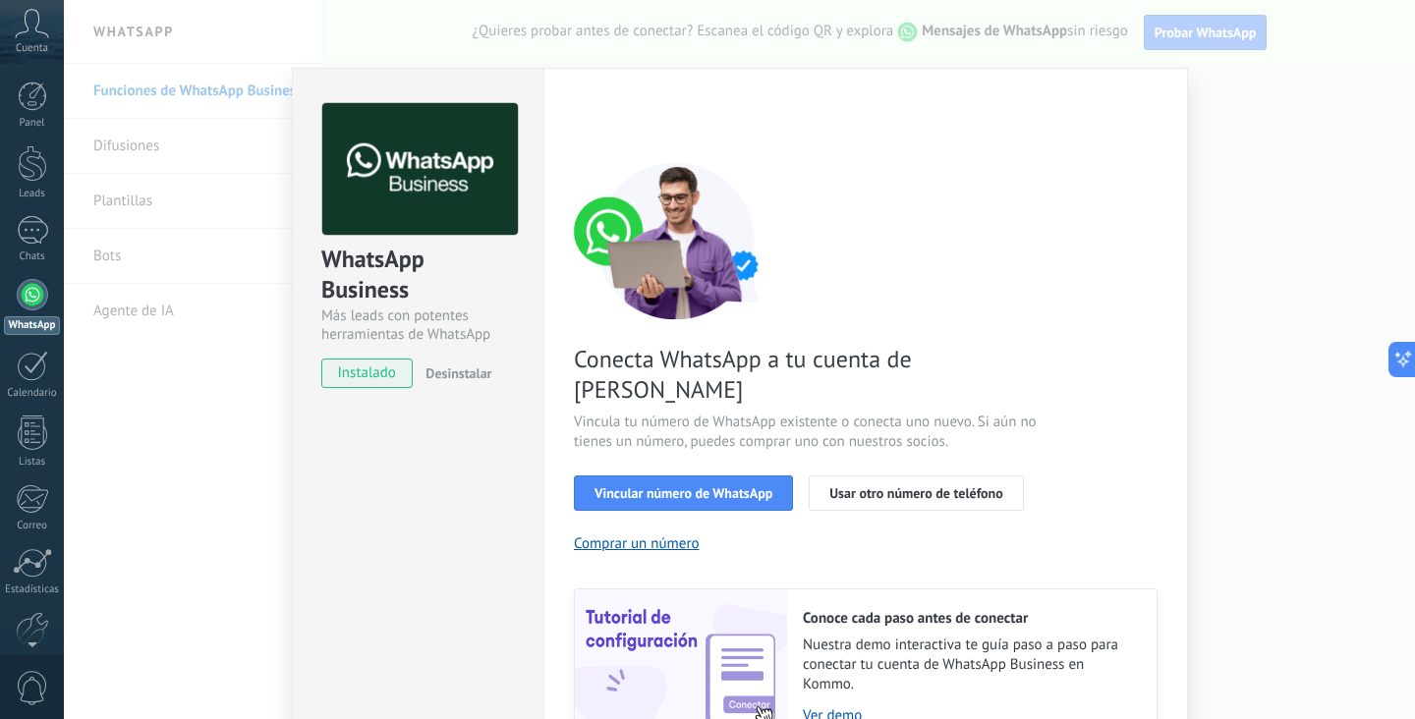
scroll to position [84, 0]
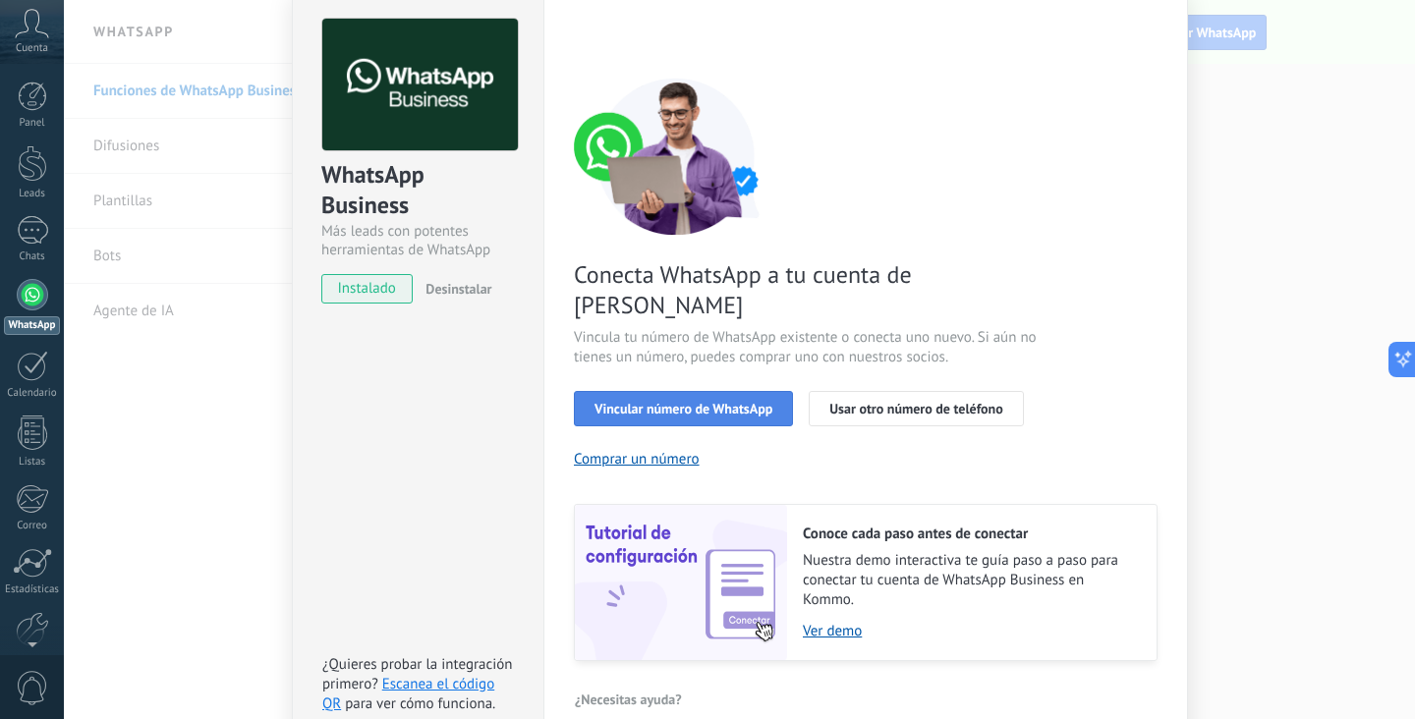
click at [754, 402] on span "Vincular número de WhatsApp" at bounding box center [683, 409] width 178 height 14
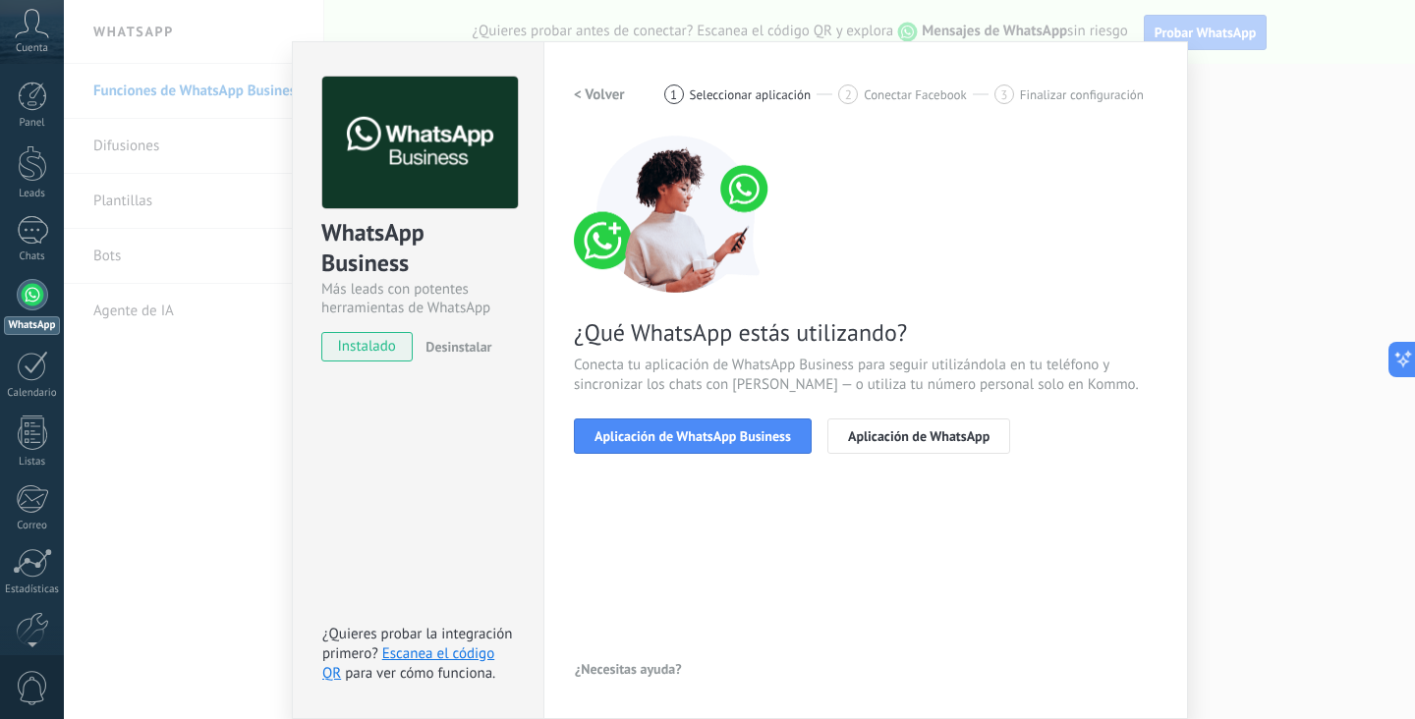
scroll to position [27, 0]
click at [726, 441] on span "Aplicación de WhatsApp Business" at bounding box center [692, 436] width 196 height 14
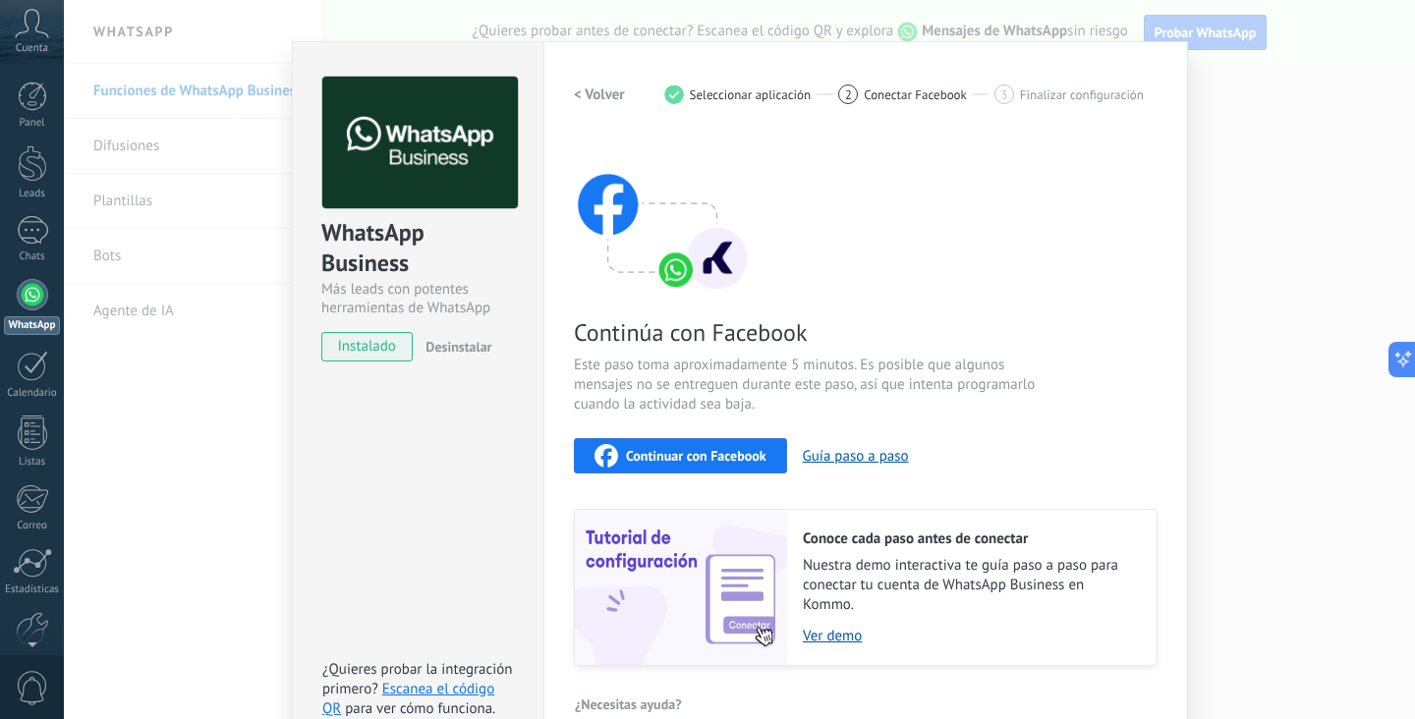
click at [706, 460] on span "Continuar con Facebook" at bounding box center [696, 456] width 140 height 14
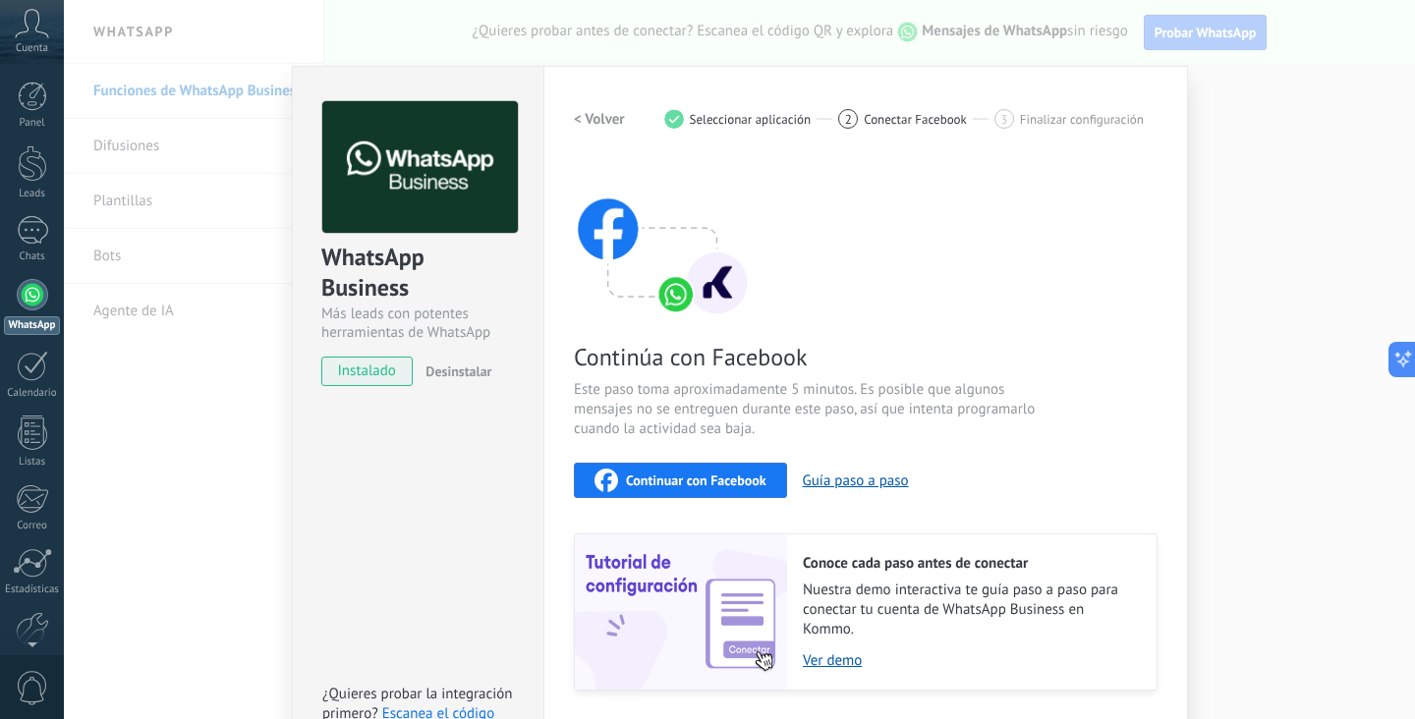
scroll to position [0, 0]
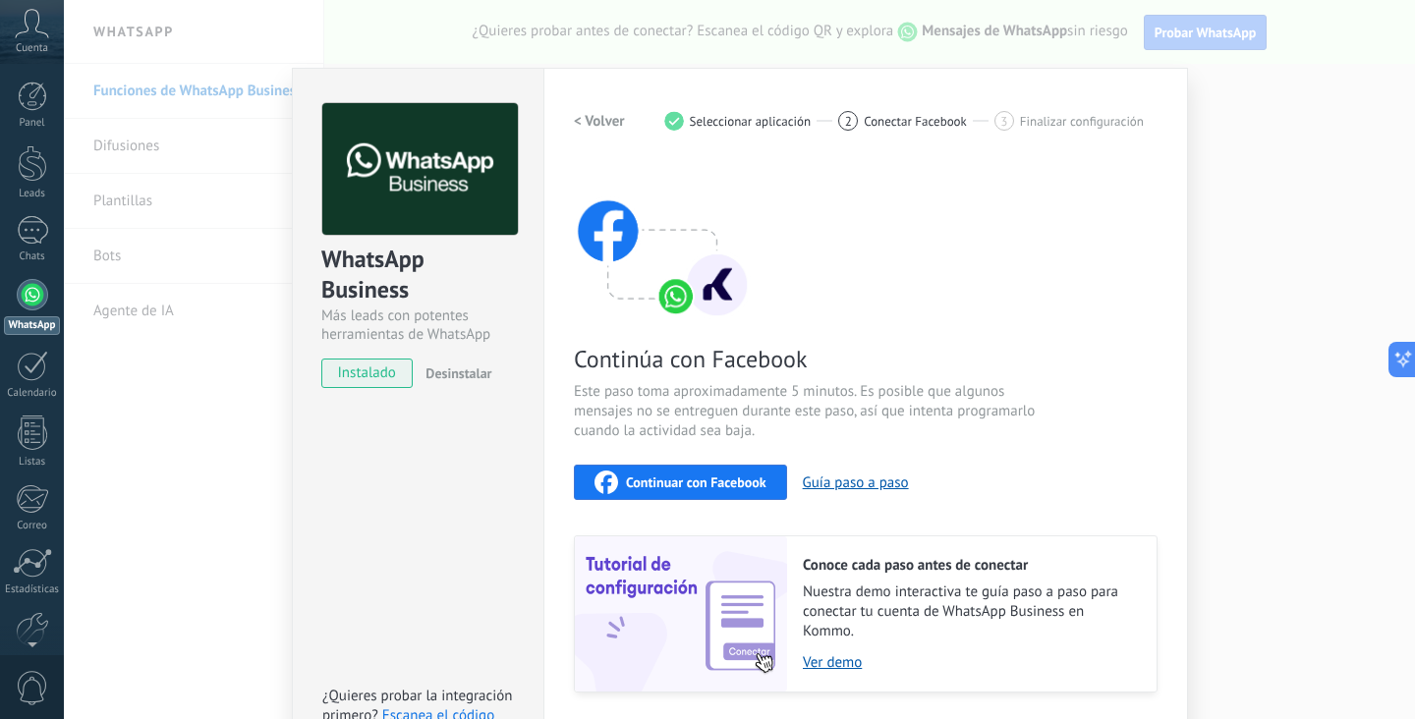
click at [738, 485] on span "Continuar con Facebook" at bounding box center [696, 483] width 140 height 14
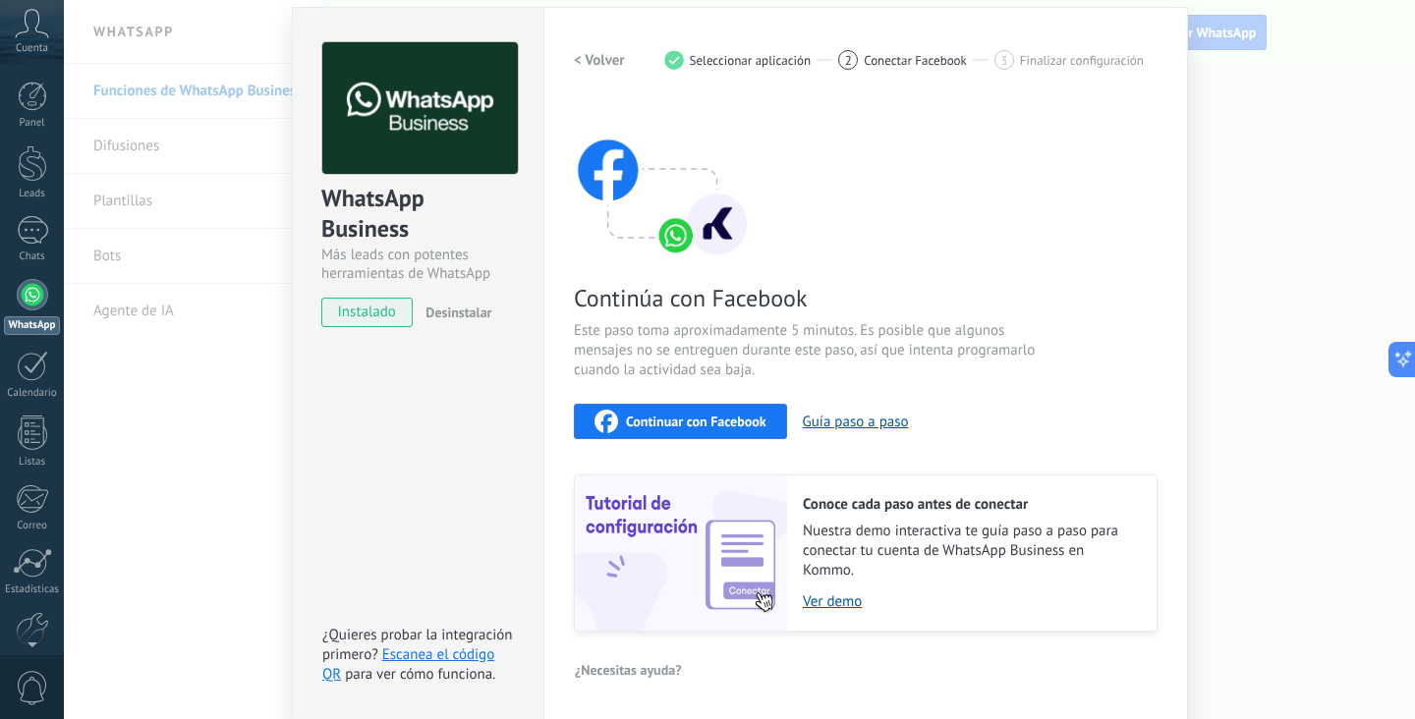
click at [912, 55] on span "Conectar Facebook" at bounding box center [915, 60] width 103 height 15
click at [283, 339] on div "WhatsApp Business Más leads con potentes herramientas de WhatsApp instalado Des…" at bounding box center [739, 359] width 1351 height 719
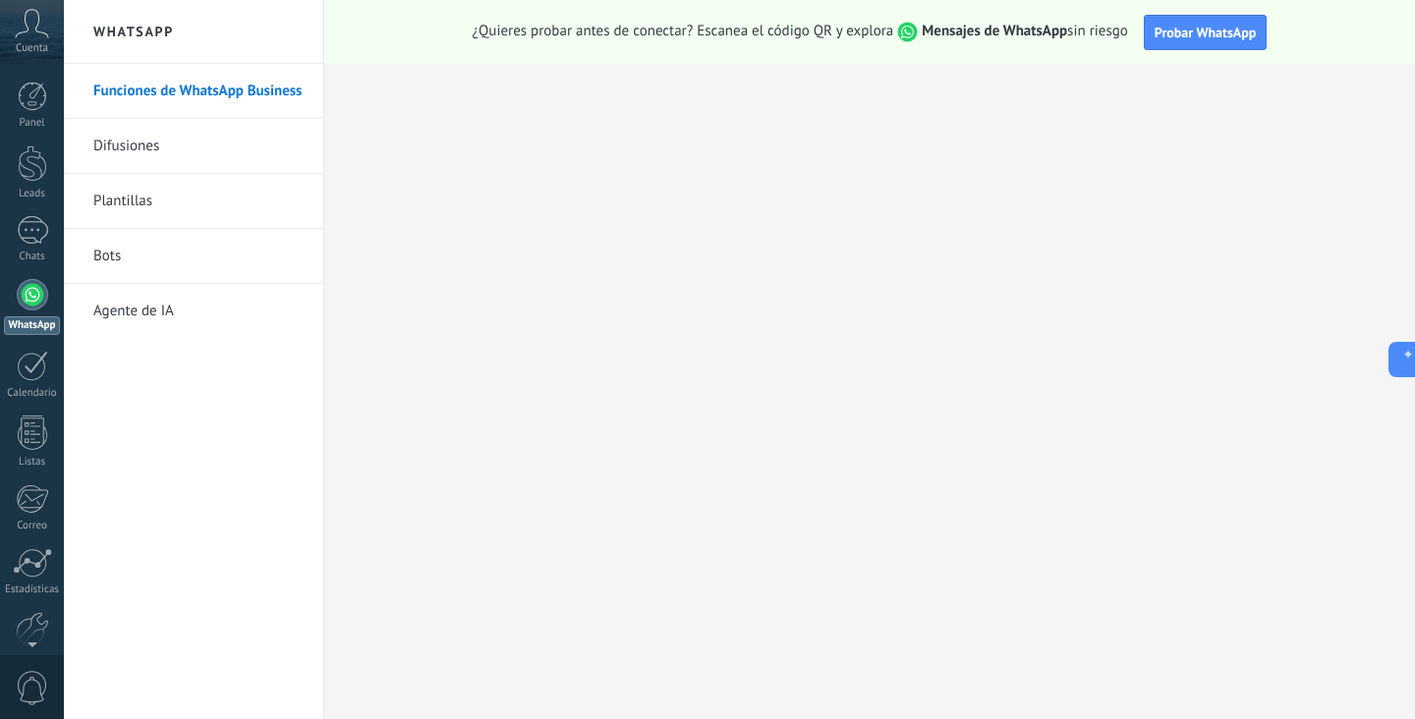
scroll to position [0, 0]
click at [1221, 33] on span "Probar WhatsApp" at bounding box center [1205, 33] width 102 height 18
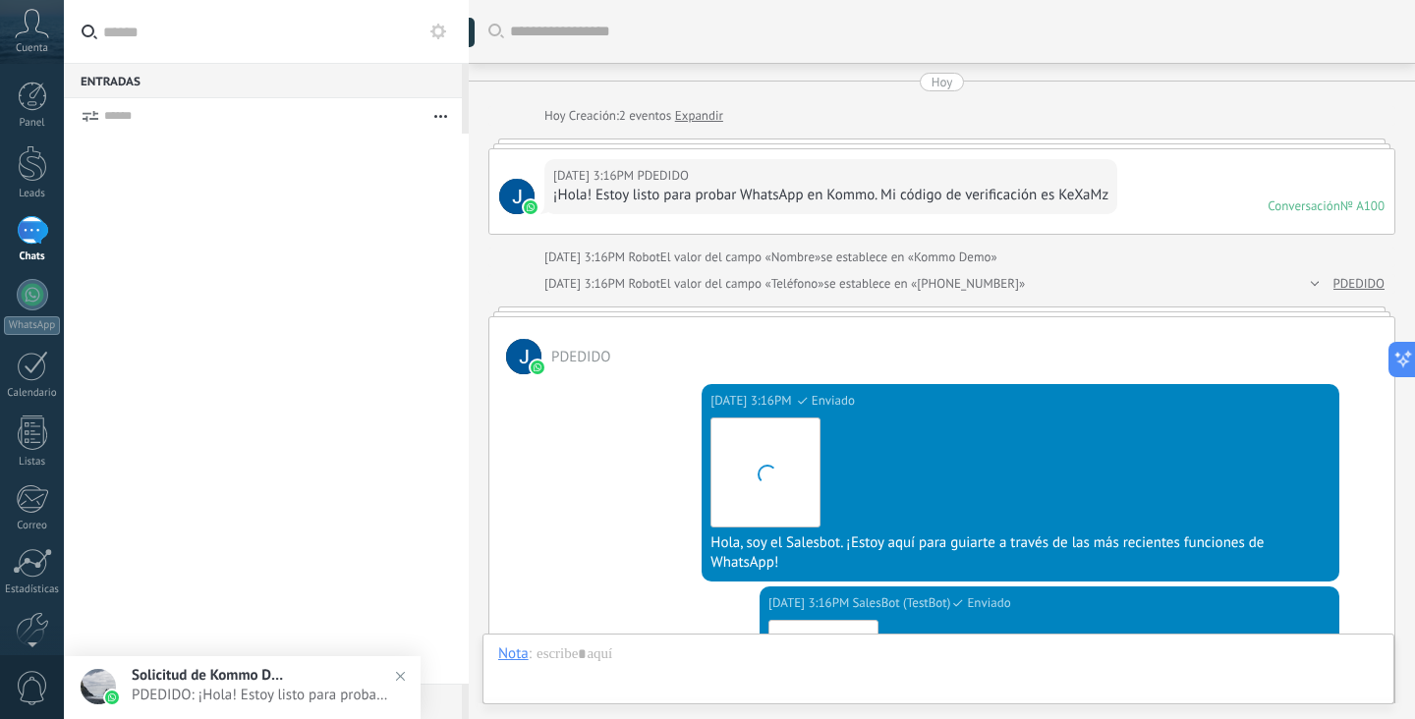
scroll to position [601, 0]
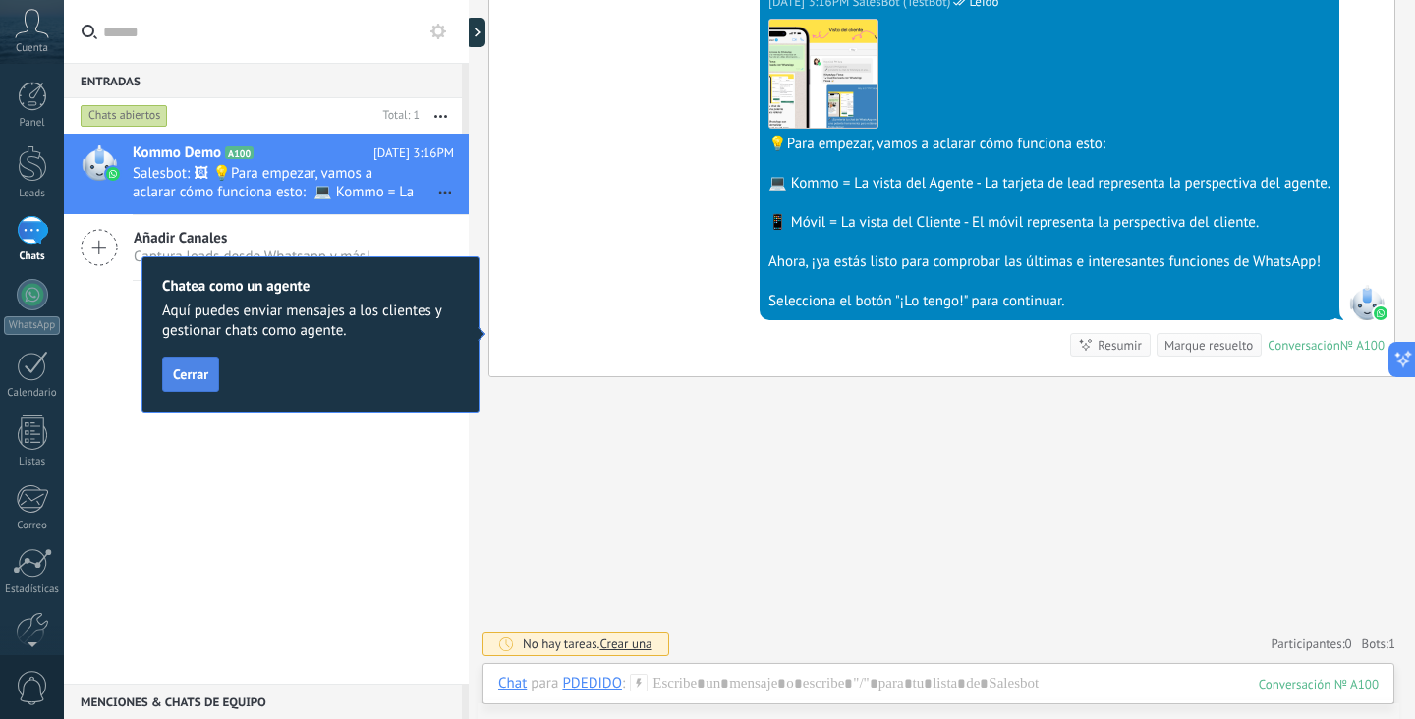
click at [177, 371] on span "Cerrar" at bounding box center [190, 374] width 35 height 14
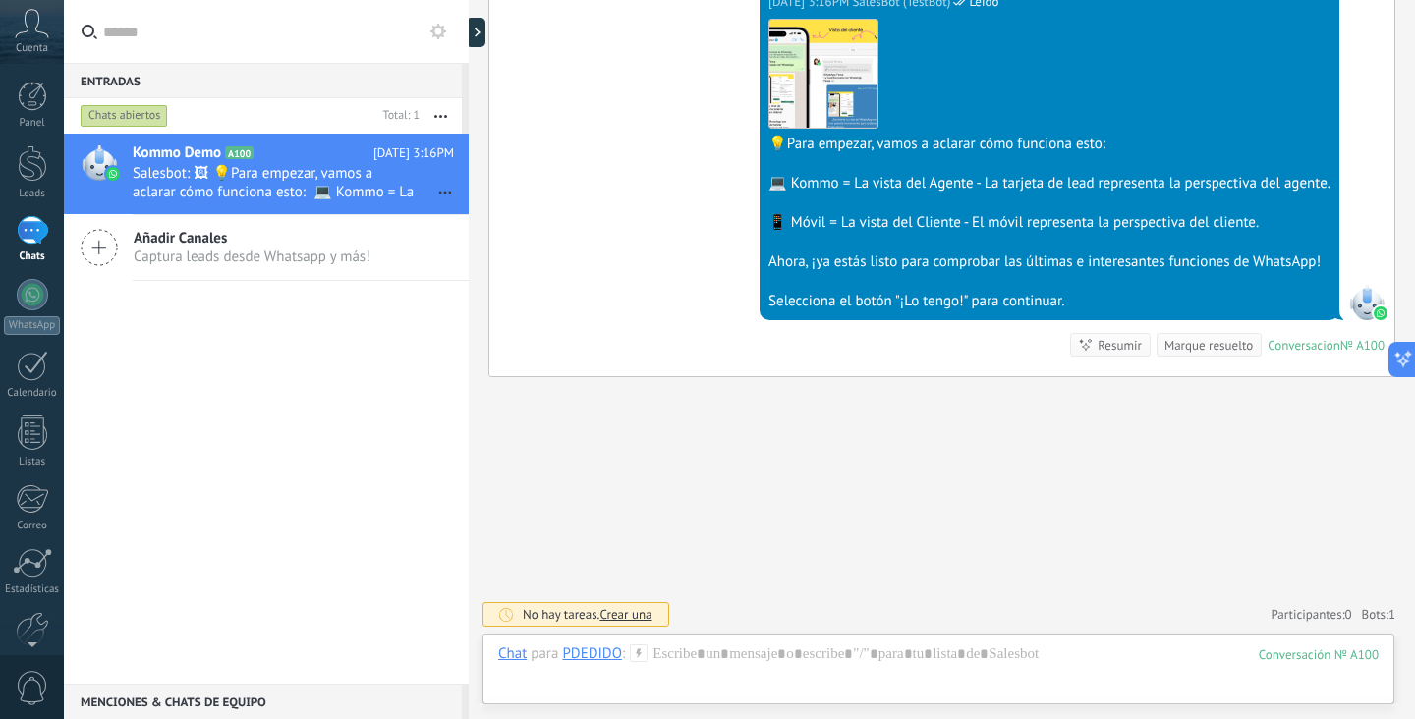
click at [624, 619] on span "Crear una" at bounding box center [625, 614] width 52 height 17
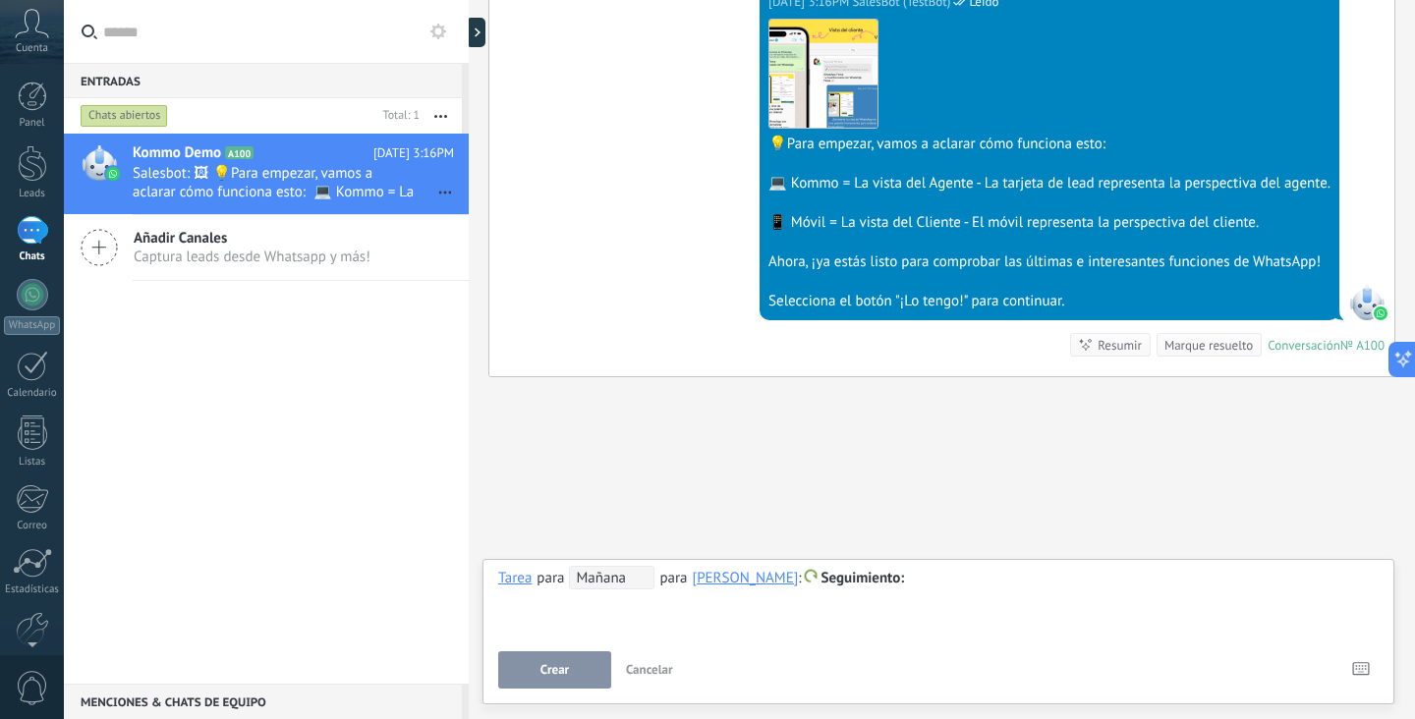
click at [640, 669] on span "Cancelar" at bounding box center [649, 669] width 47 height 17
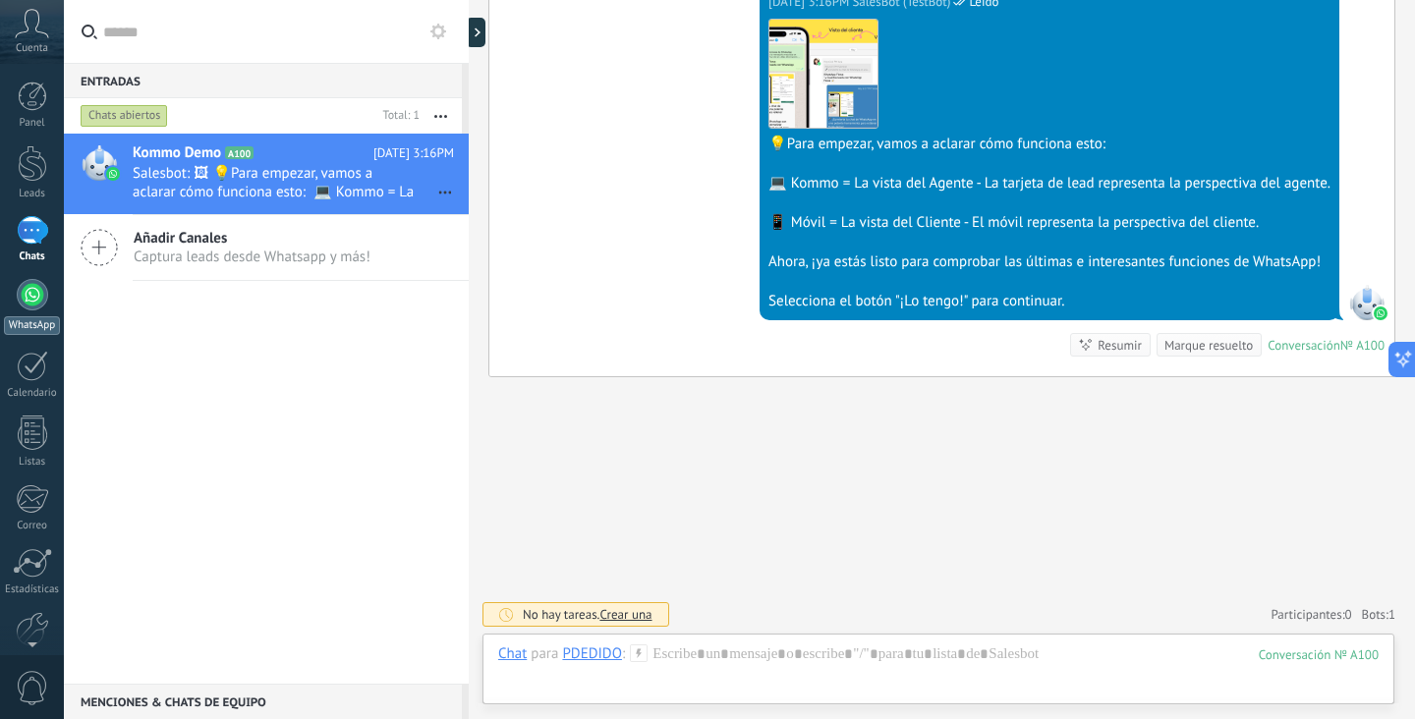
click at [39, 305] on div at bounding box center [32, 294] width 31 height 31
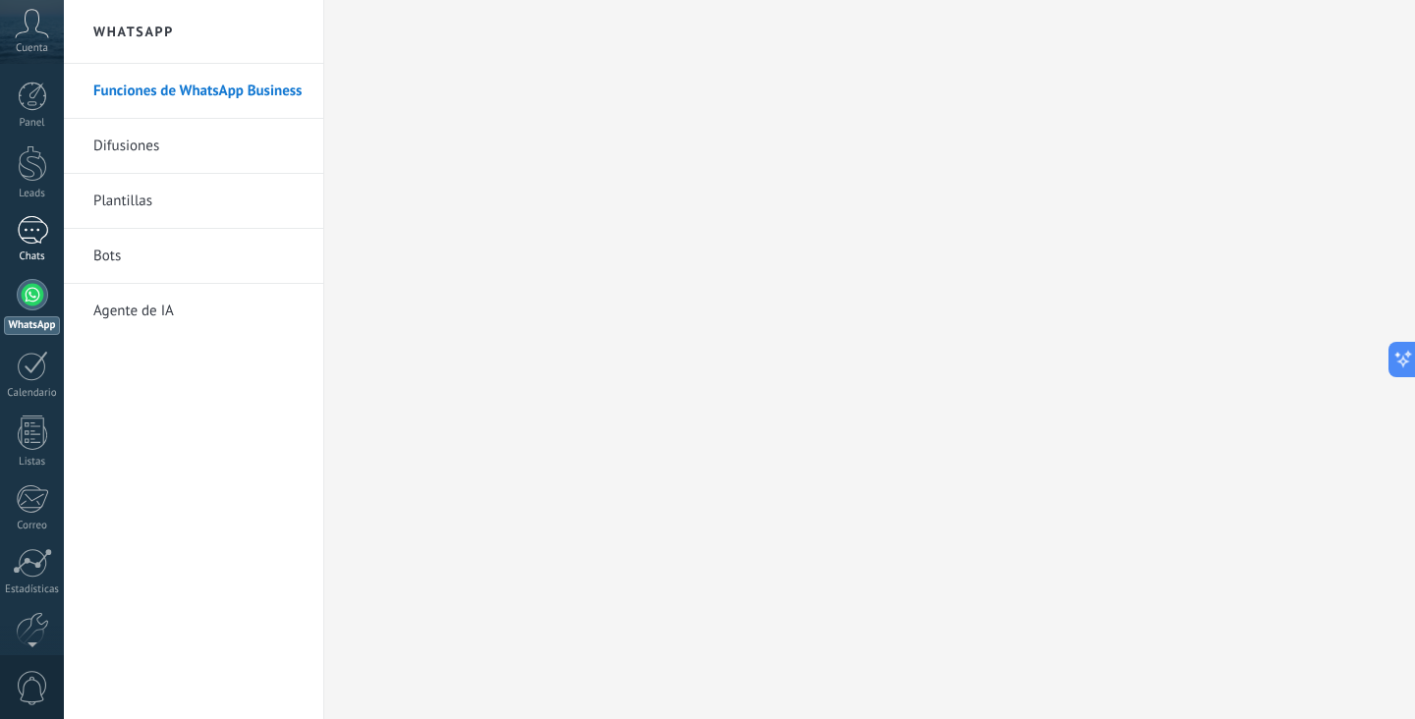
click at [36, 230] on div "1" at bounding box center [32, 230] width 31 height 28
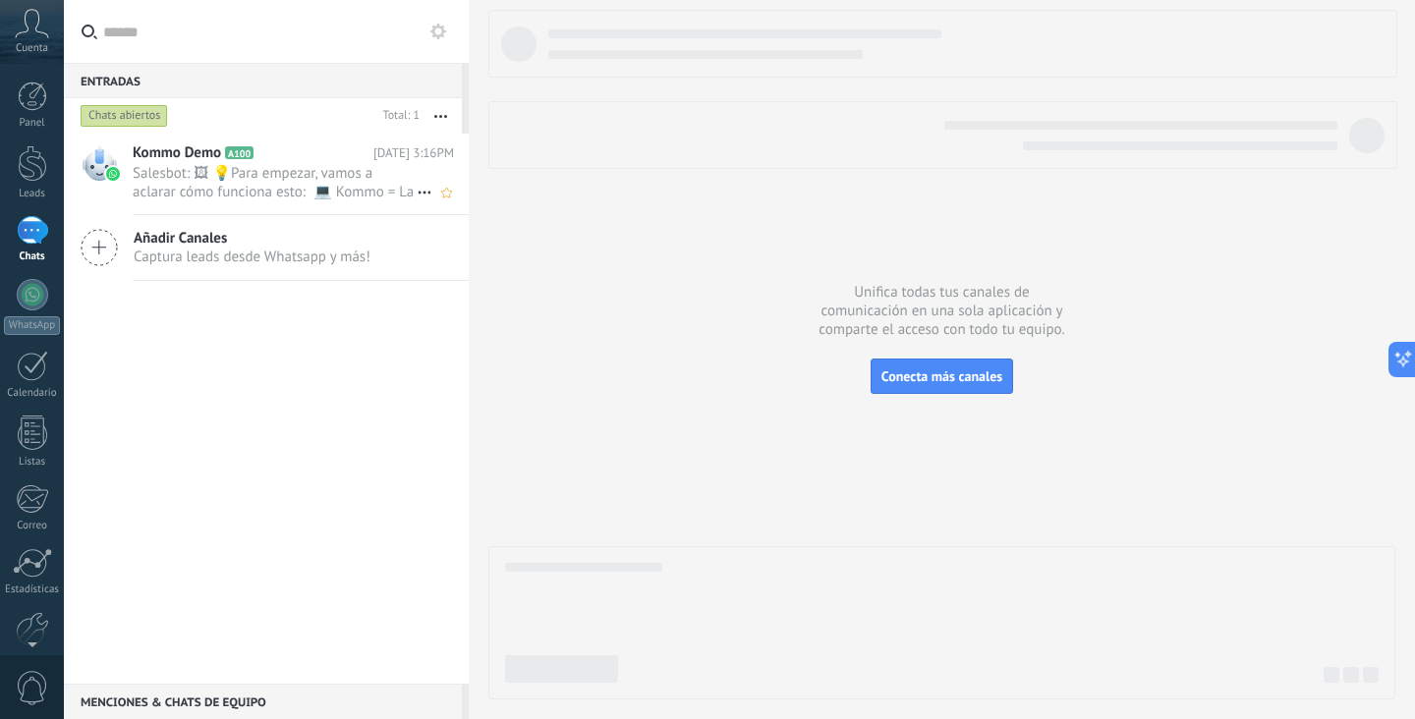
click at [226, 182] on span "Salesbot: 🖼 💡Para empezar, vamos a aclarar cómo funciona esto: 💻 Kommo = La vis…" at bounding box center [275, 182] width 284 height 37
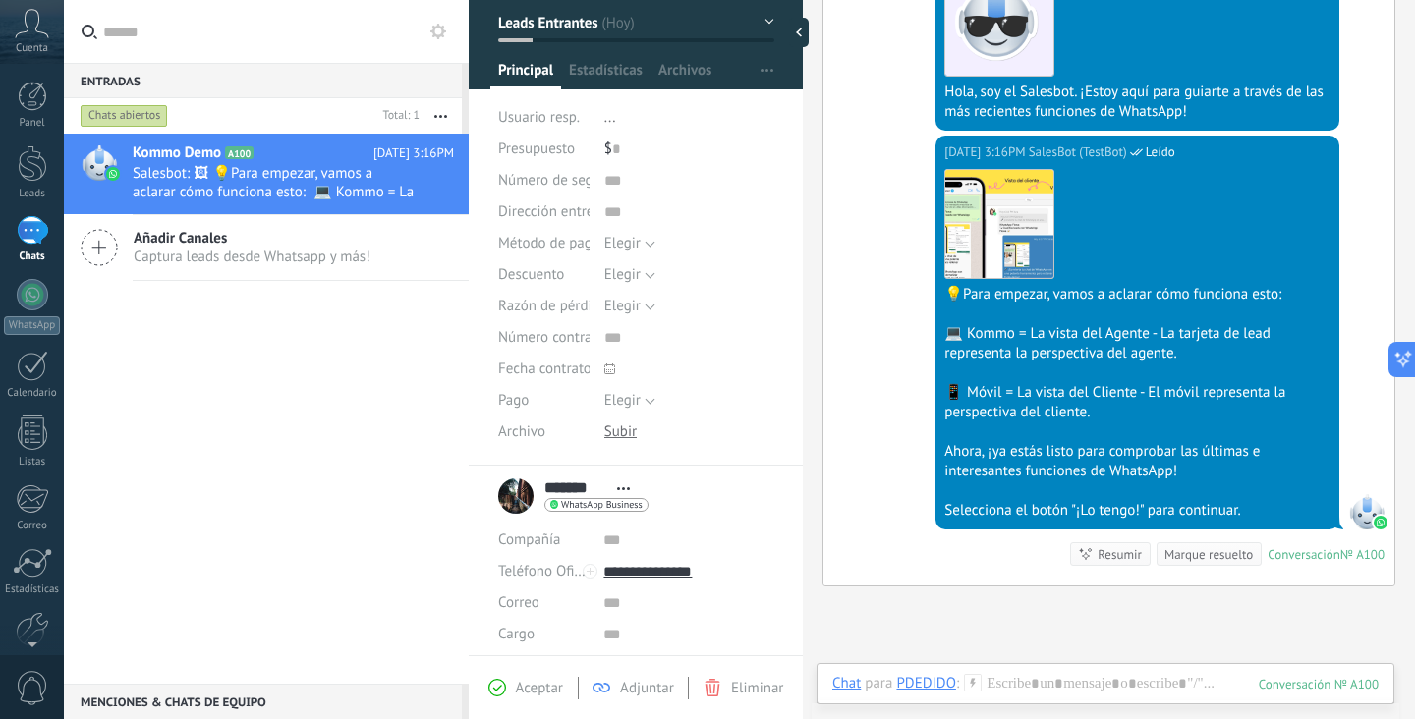
scroll to position [229, 0]
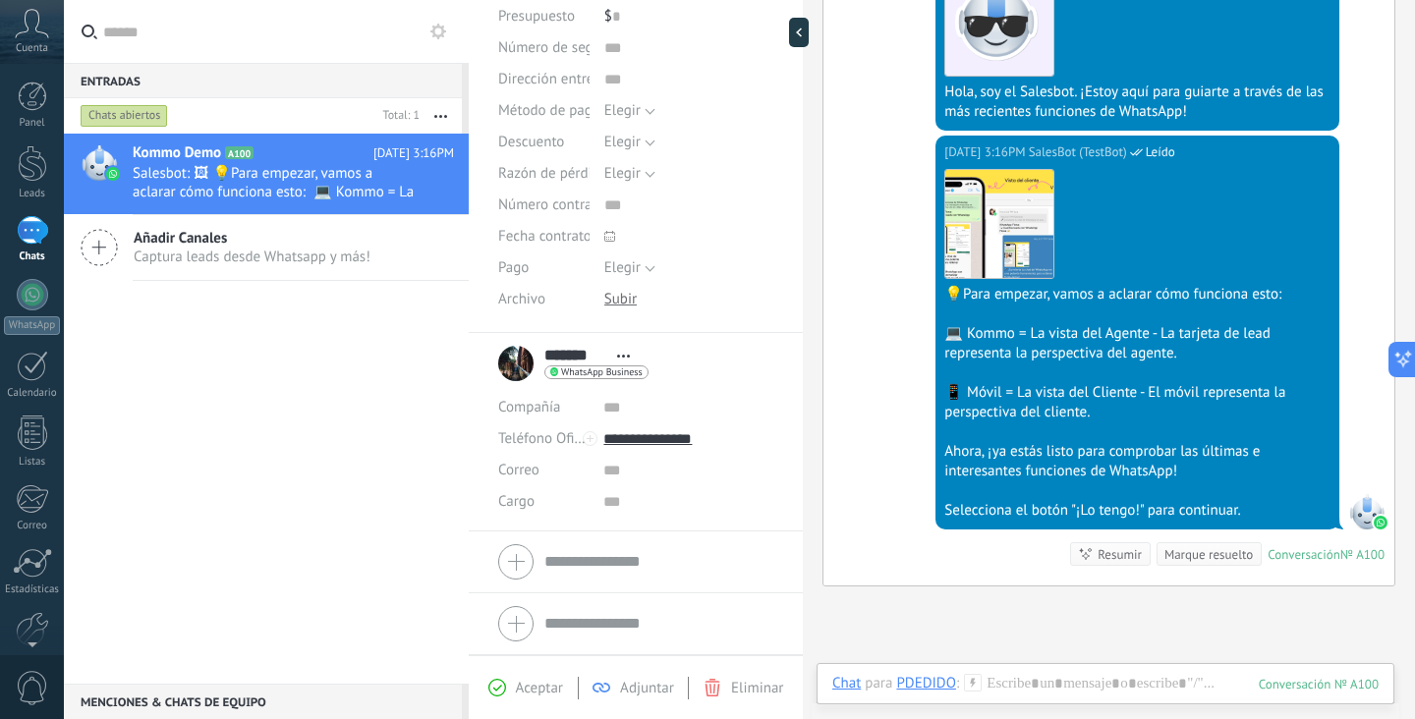
click at [540, 693] on span "Aceptar" at bounding box center [539, 688] width 47 height 19
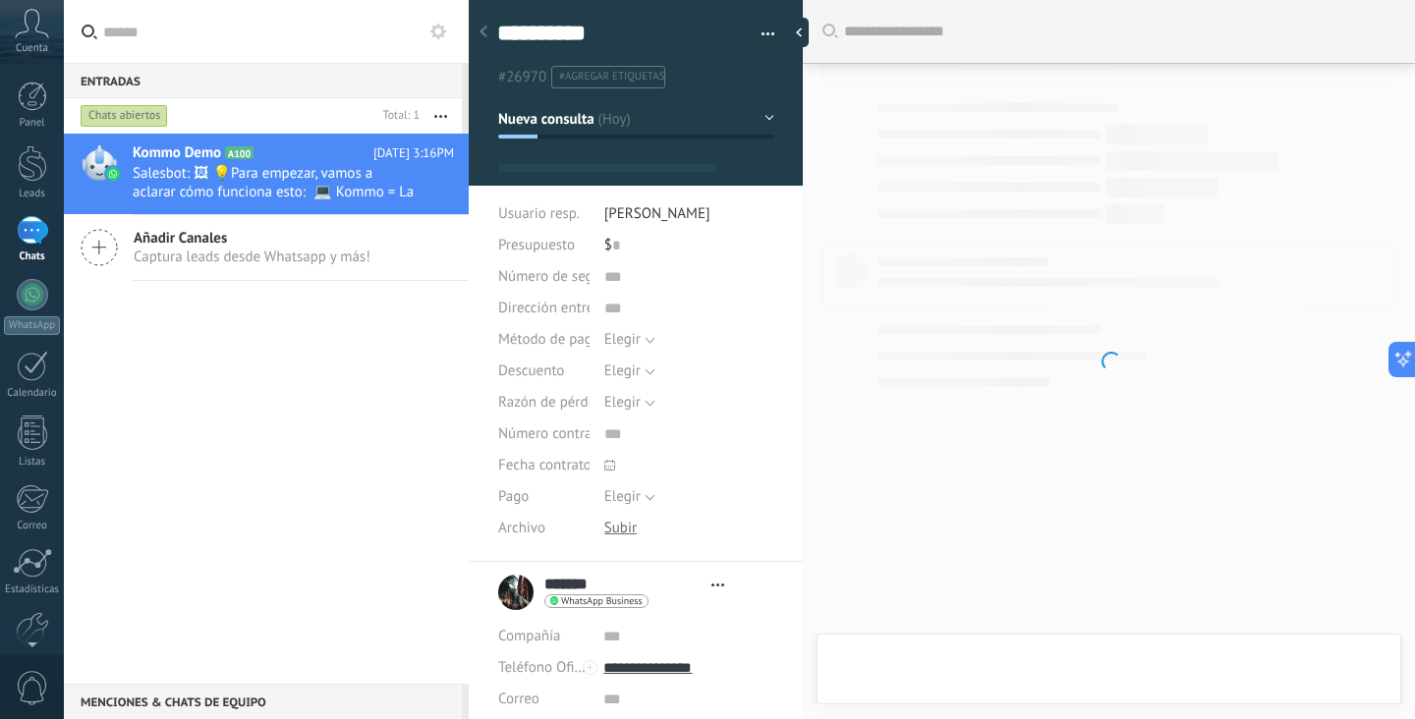
type textarea "**********"
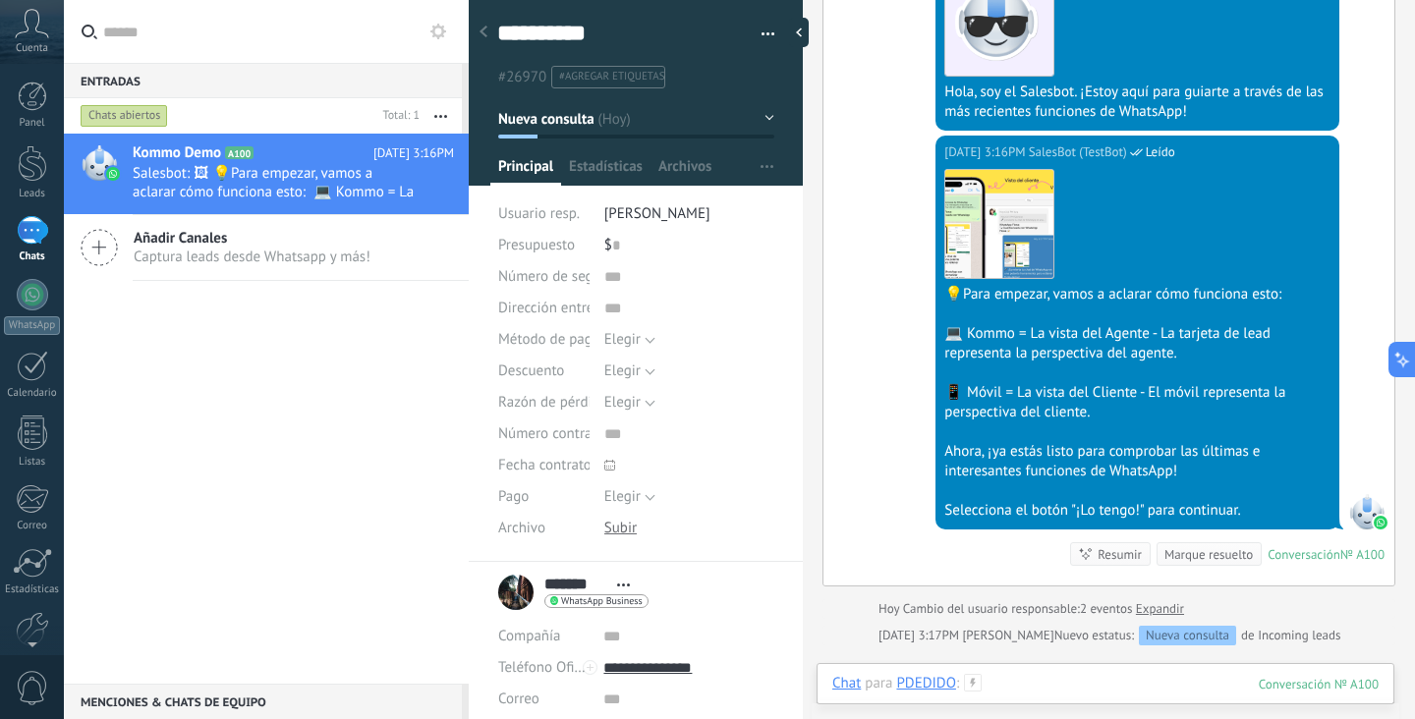
click at [1201, 688] on div at bounding box center [1105, 703] width 546 height 59
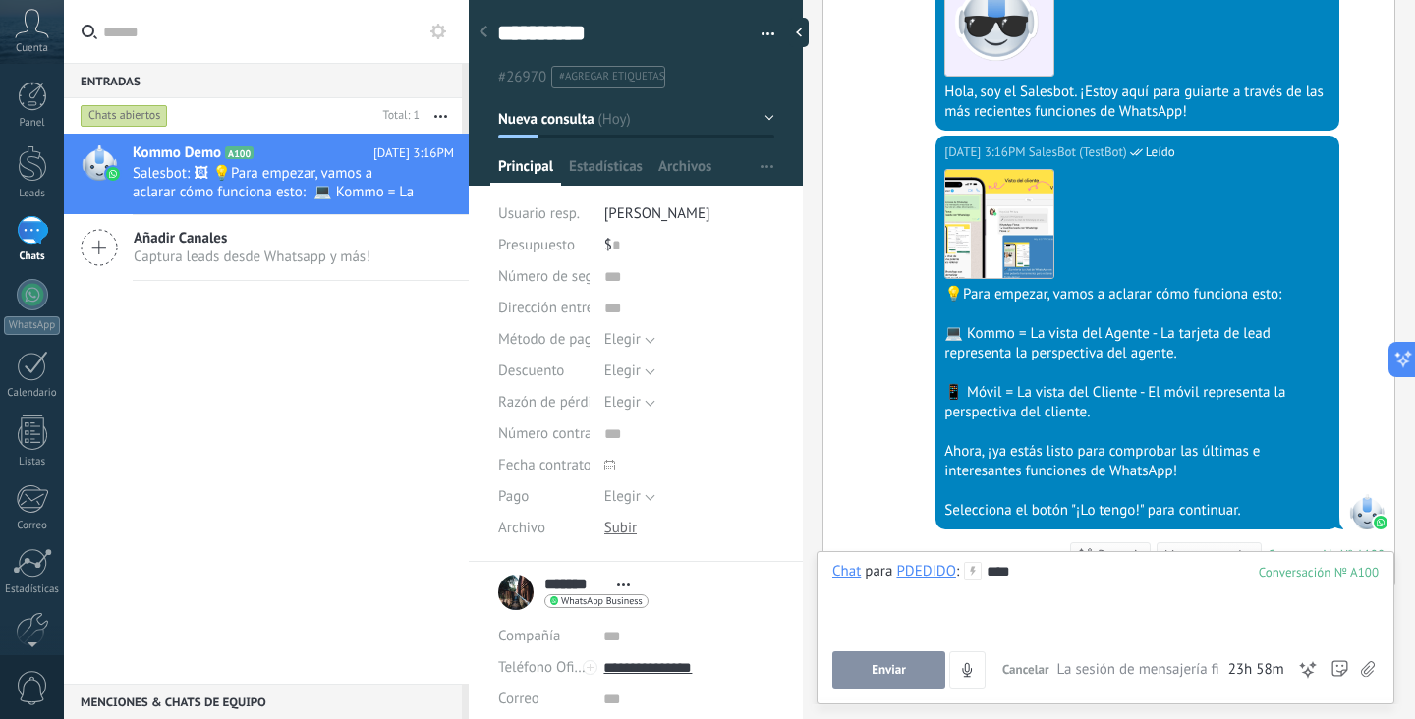
click at [920, 662] on button "Enviar" at bounding box center [888, 669] width 113 height 37
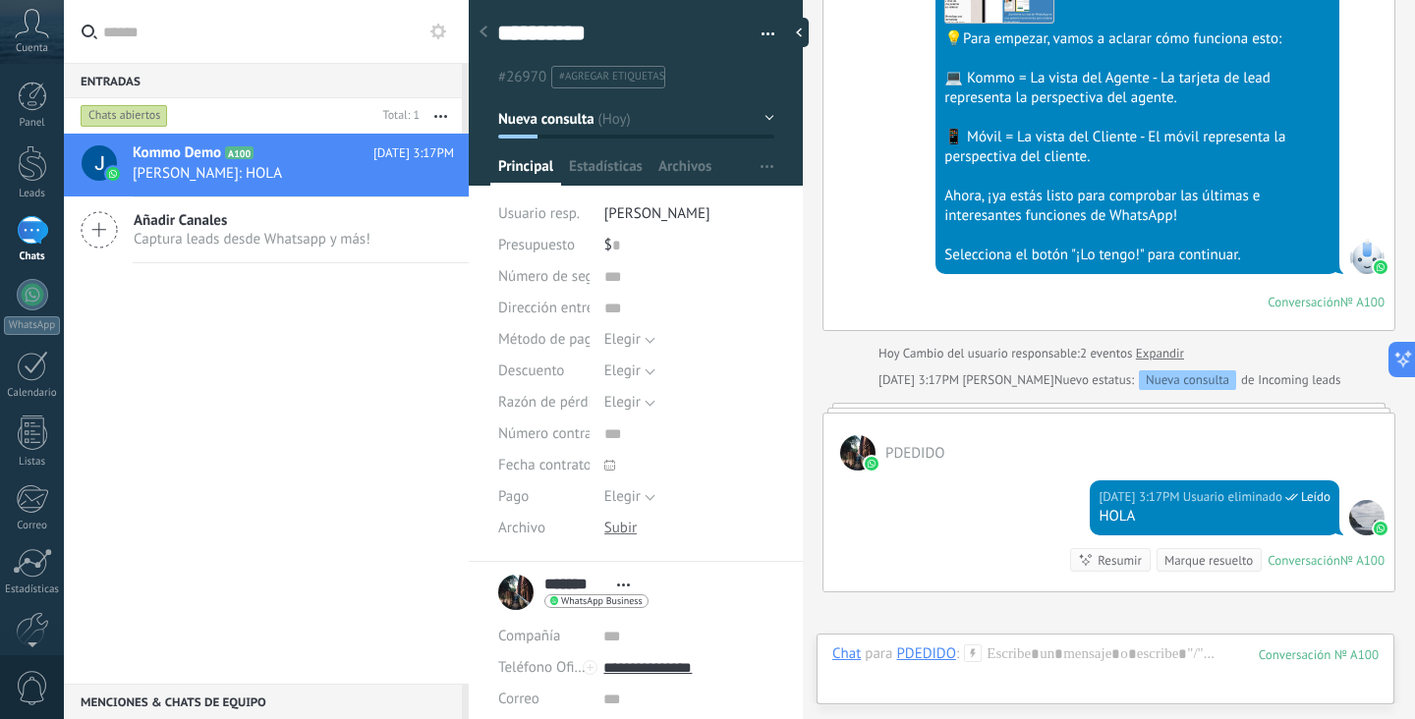
click at [1174, 555] on div "Marque resuelto" at bounding box center [1208, 560] width 88 height 19
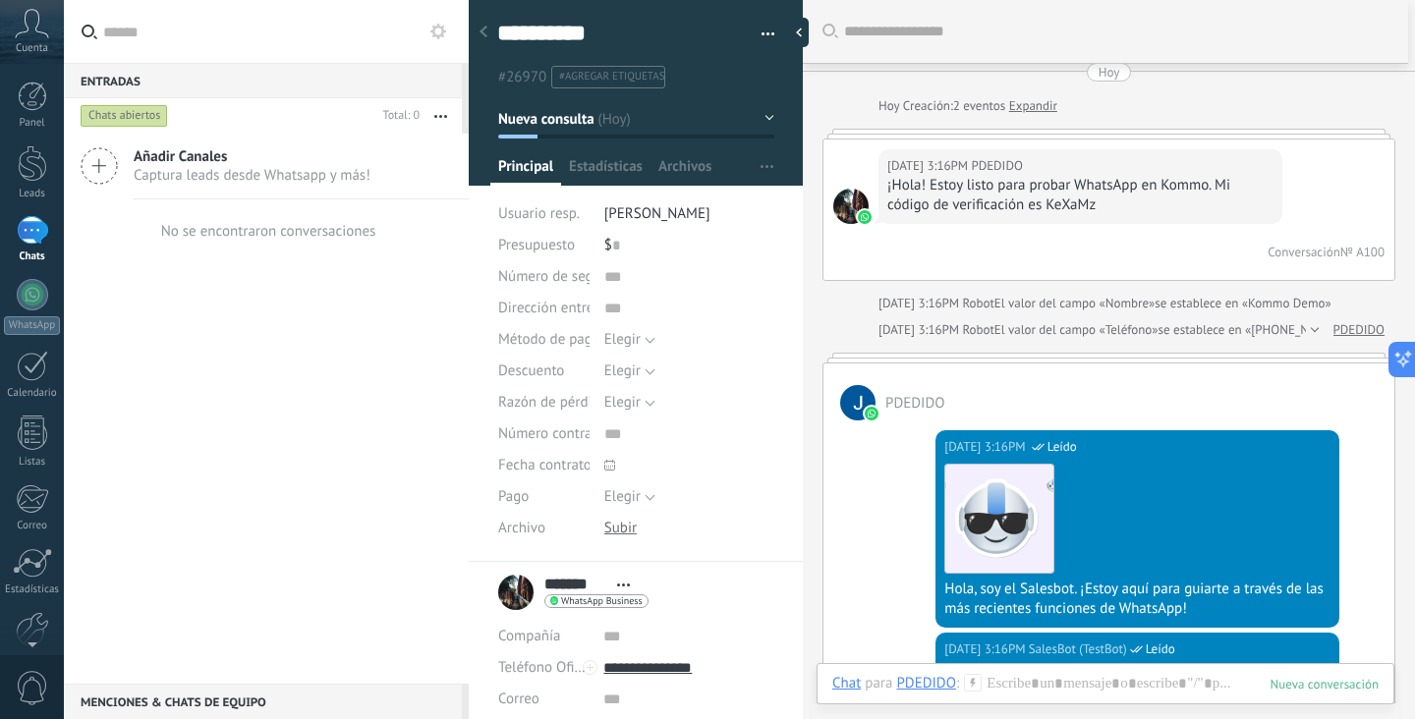
scroll to position [0, 0]
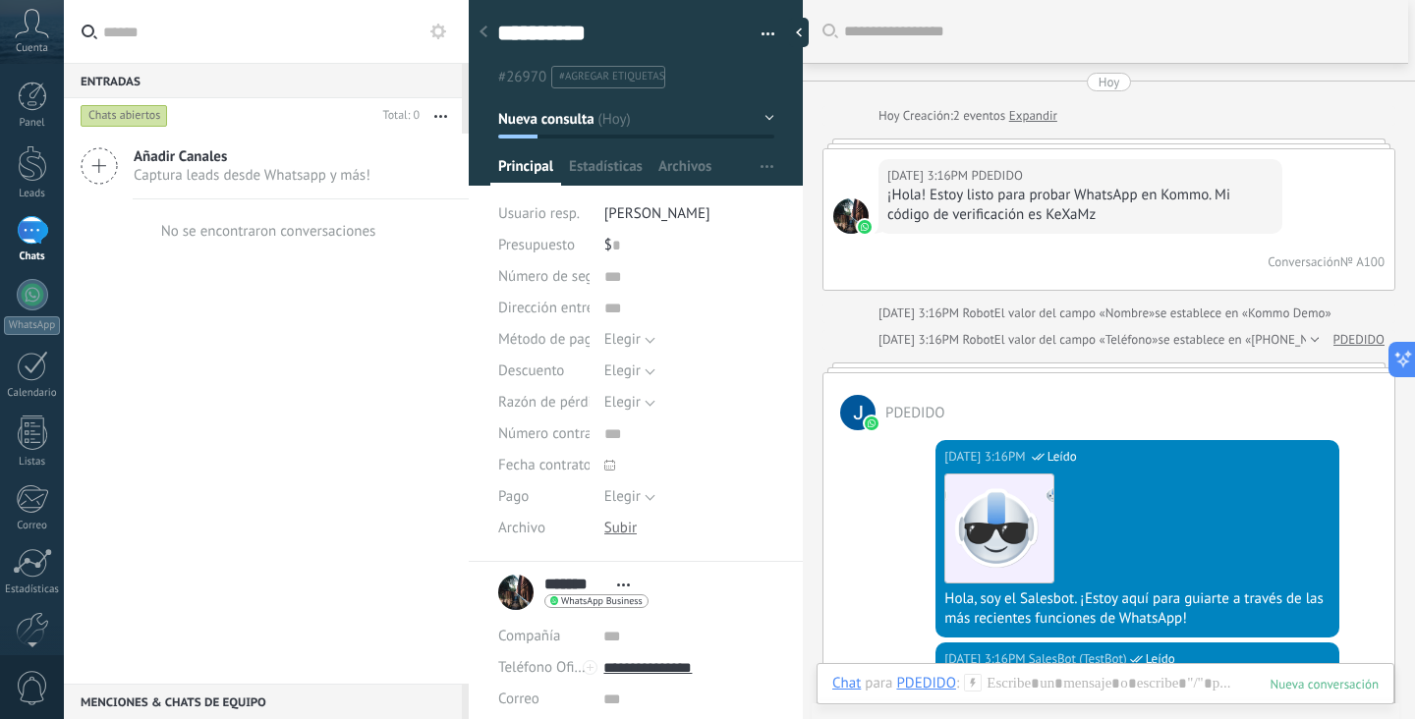
click at [1006, 226] on div "[DATE] 3:16PM PDEDIDO ¡Hola! Estoy listo para probar WhatsApp en Kommo. Mi códi…" at bounding box center [1080, 196] width 404 height 75
click at [1079, 143] on div at bounding box center [1108, 144] width 573 height 10
click at [1038, 106] on link "Expandir" at bounding box center [1033, 116] width 48 height 20
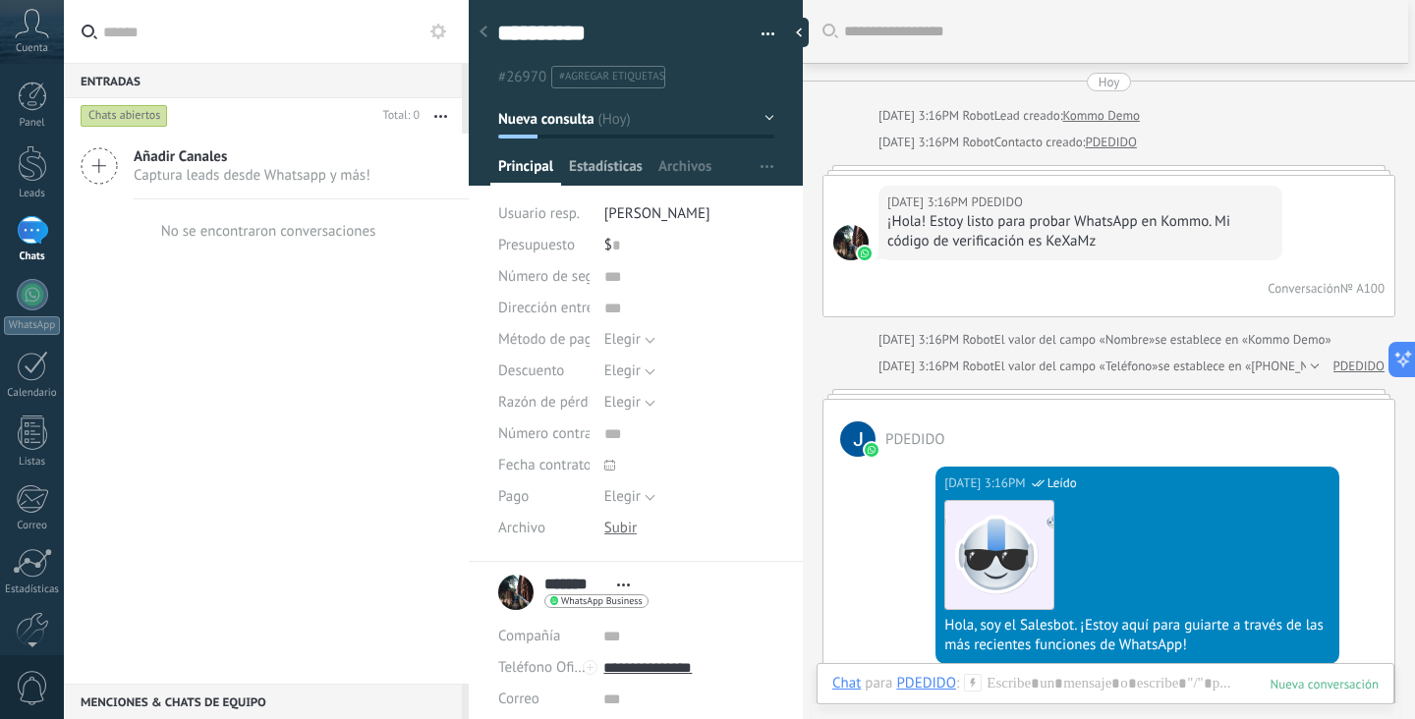
click at [623, 170] on span "Estadísticas" at bounding box center [606, 171] width 74 height 28
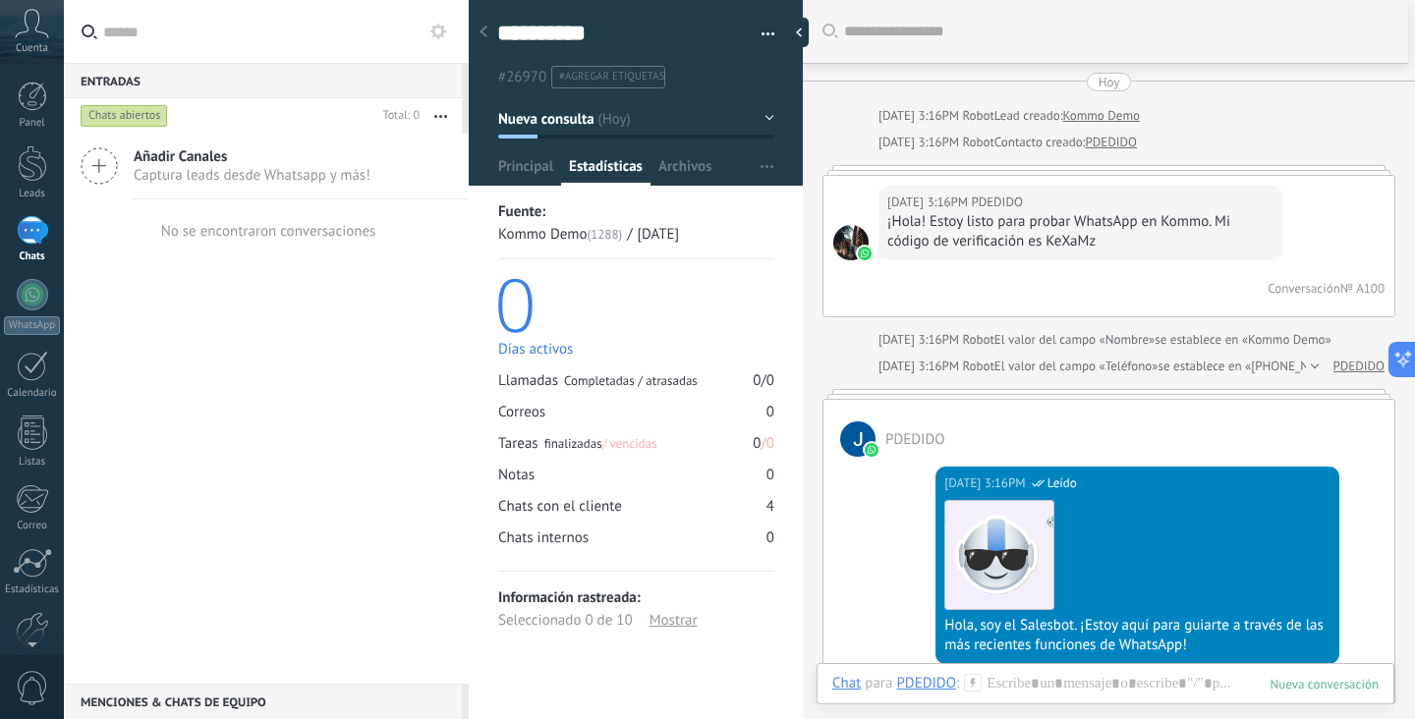
click at [153, 169] on span "Captura leads desde Whatsapp y más!" at bounding box center [252, 175] width 237 height 19
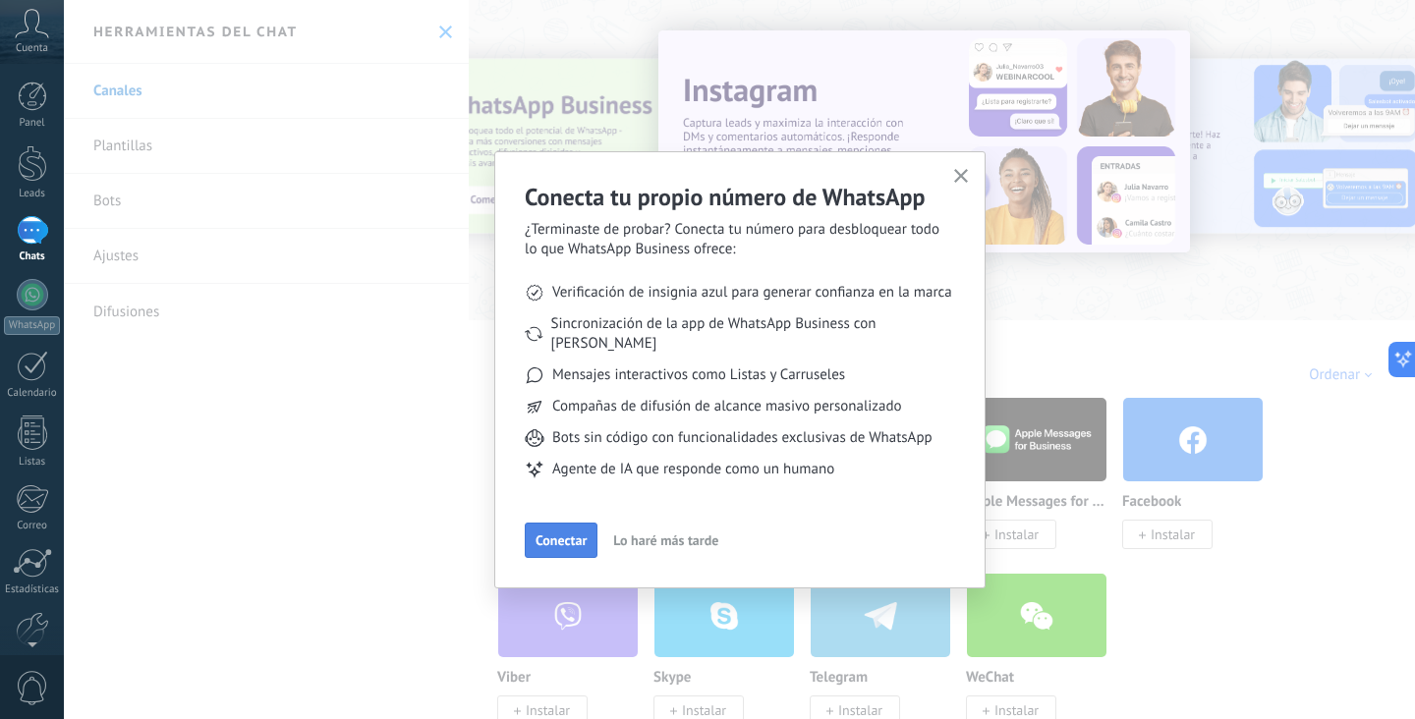
click at [579, 533] on span "Conectar" at bounding box center [560, 540] width 51 height 14
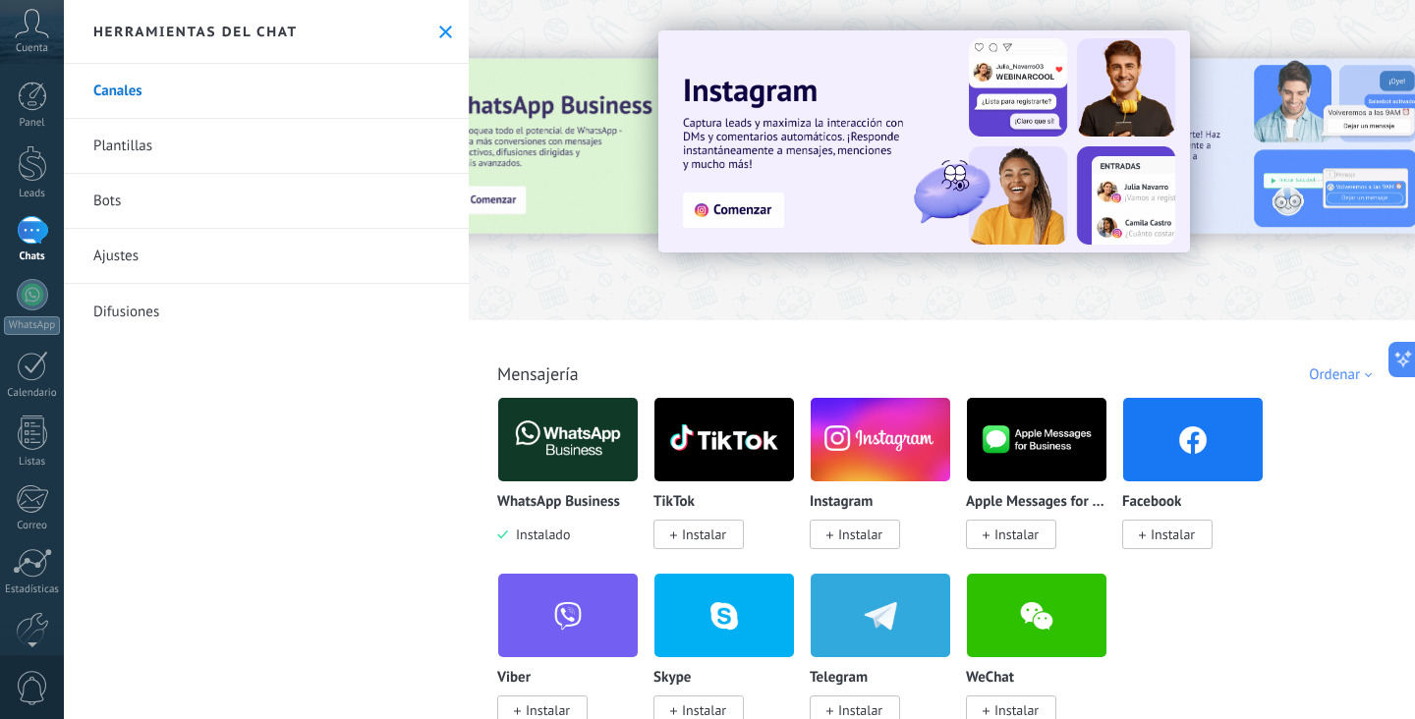
click at [595, 459] on img at bounding box center [568, 439] width 140 height 95
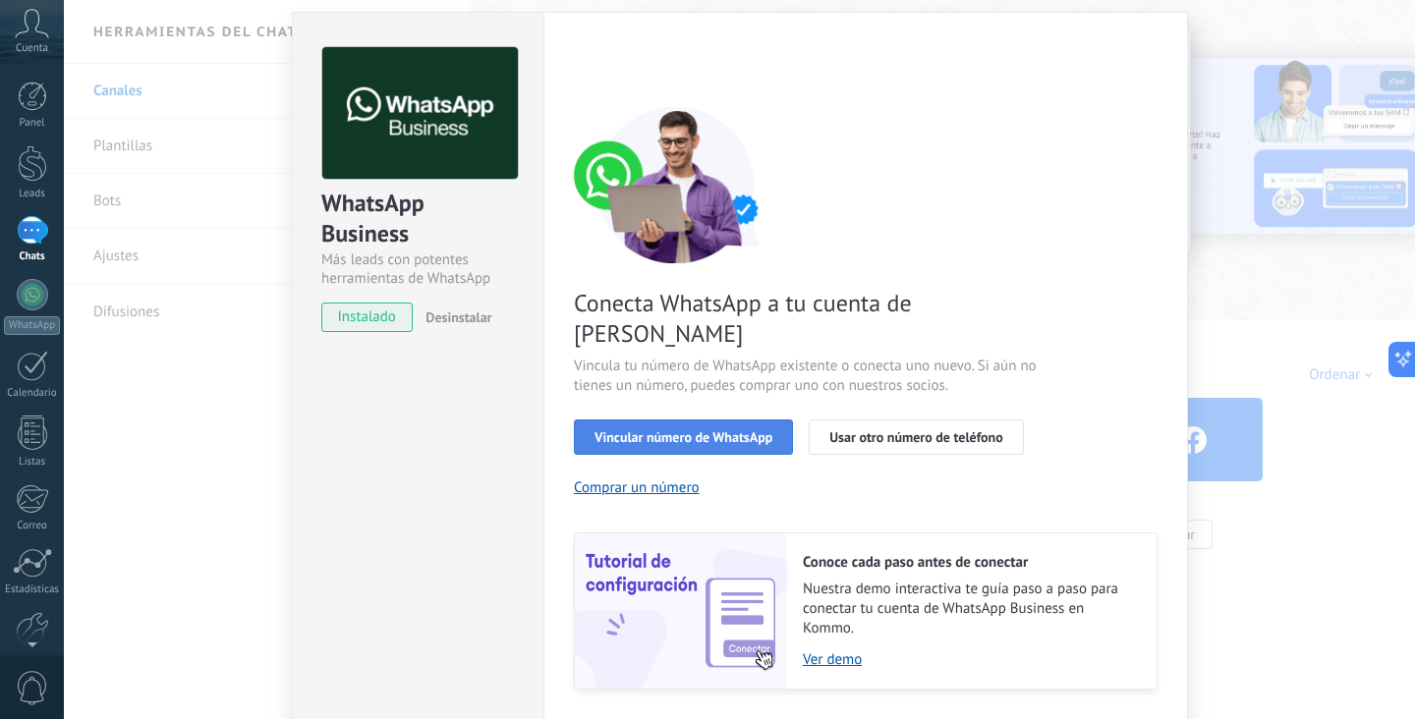
scroll to position [84, 0]
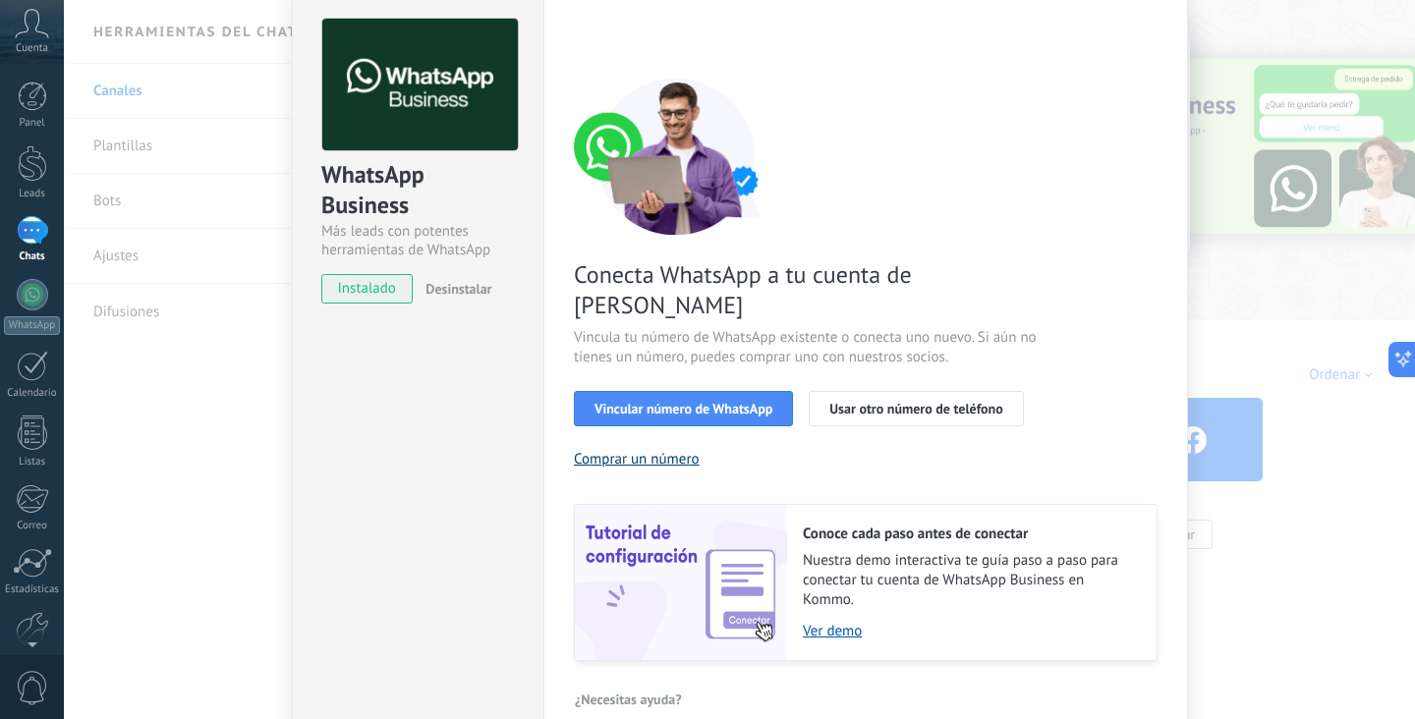
click at [683, 450] on button "Comprar un número" at bounding box center [637, 459] width 126 height 19
click at [947, 391] on button "Usar otro número de teléfono" at bounding box center [916, 408] width 214 height 35
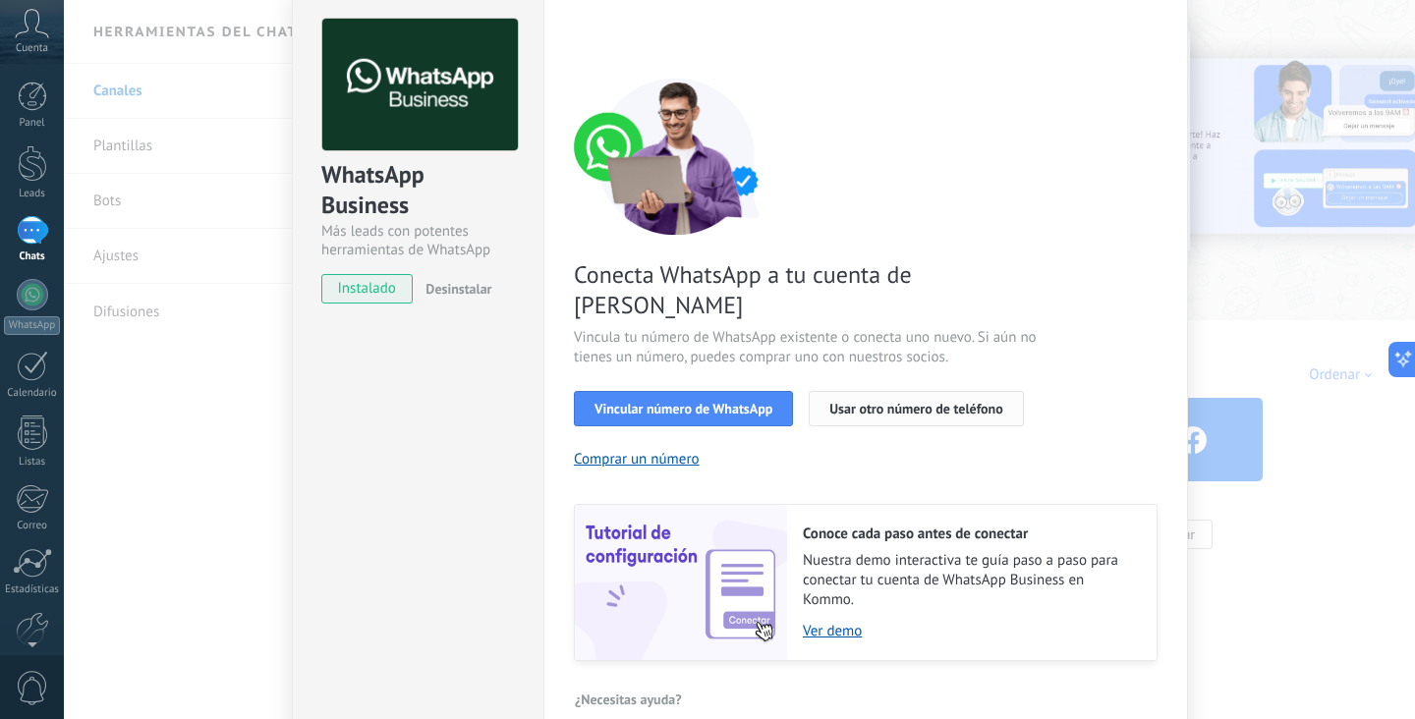
click at [814, 391] on button "Usar otro número de teléfono" at bounding box center [916, 408] width 214 height 35
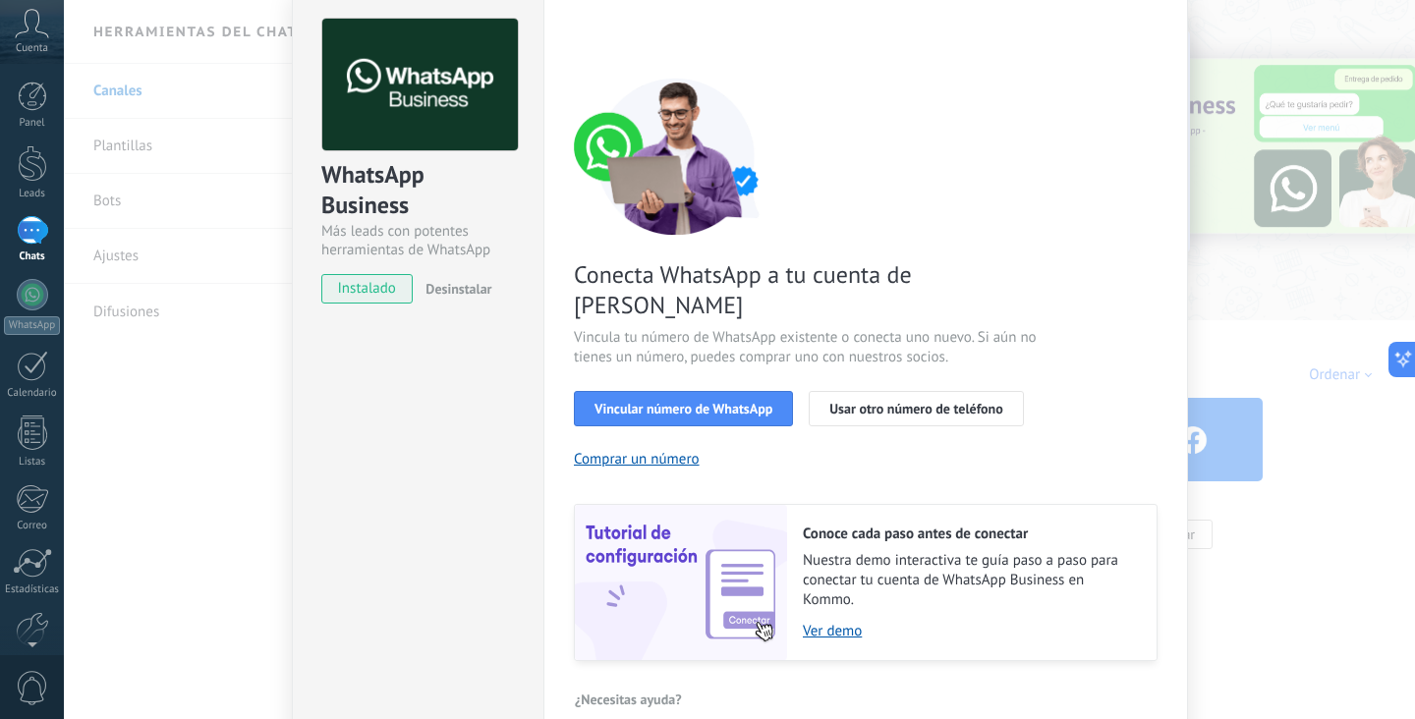
scroll to position [0, 0]
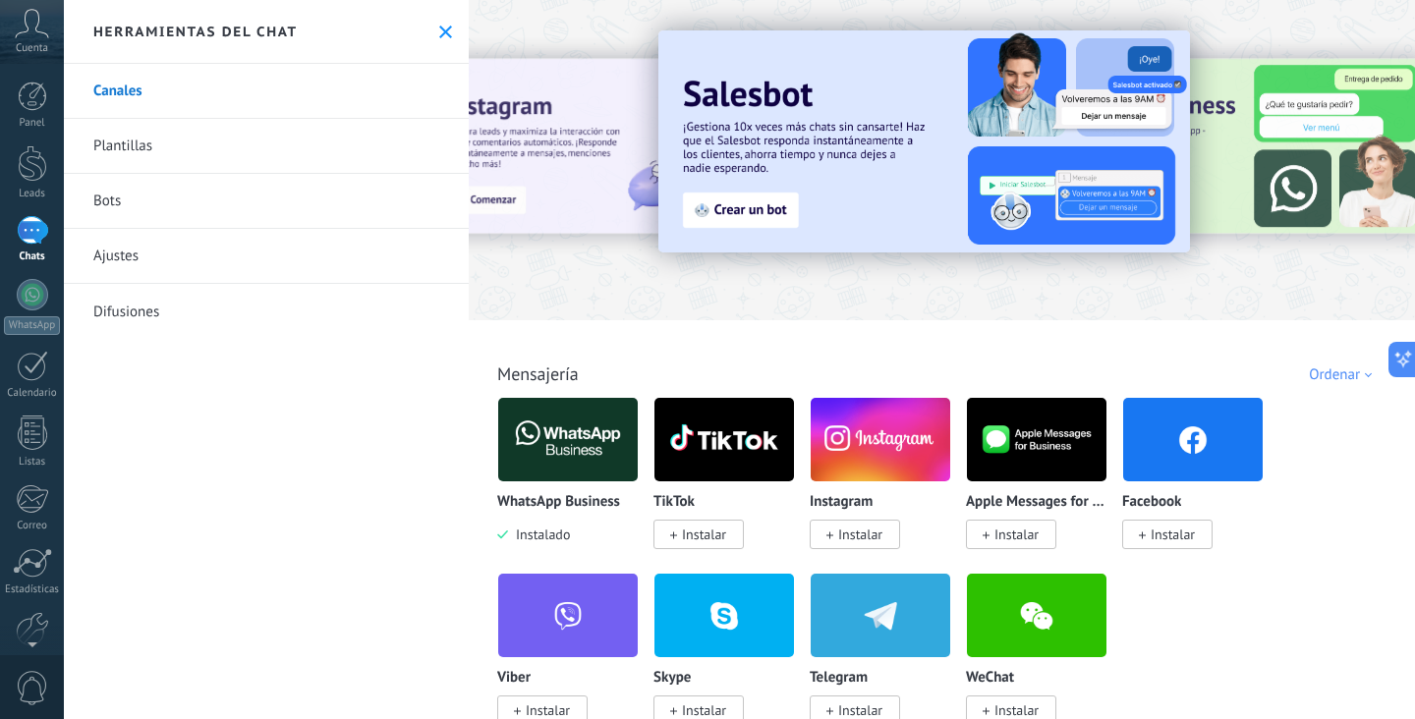
click at [161, 145] on link "Plantillas" at bounding box center [266, 146] width 405 height 55
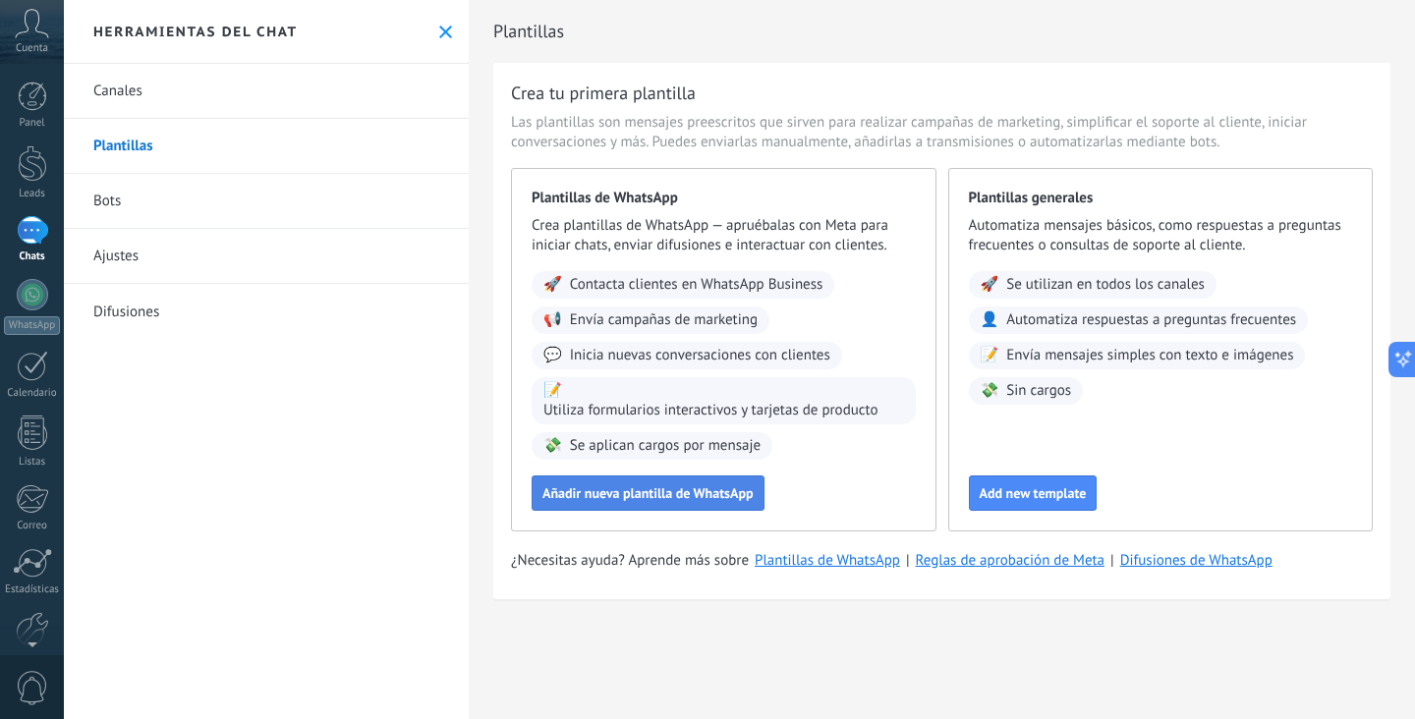
click at [702, 482] on button "Añadir nueva plantilla de WhatsApp" at bounding box center [648, 493] width 233 height 35
click at [57, 305] on link "WhatsApp" at bounding box center [32, 307] width 64 height 56
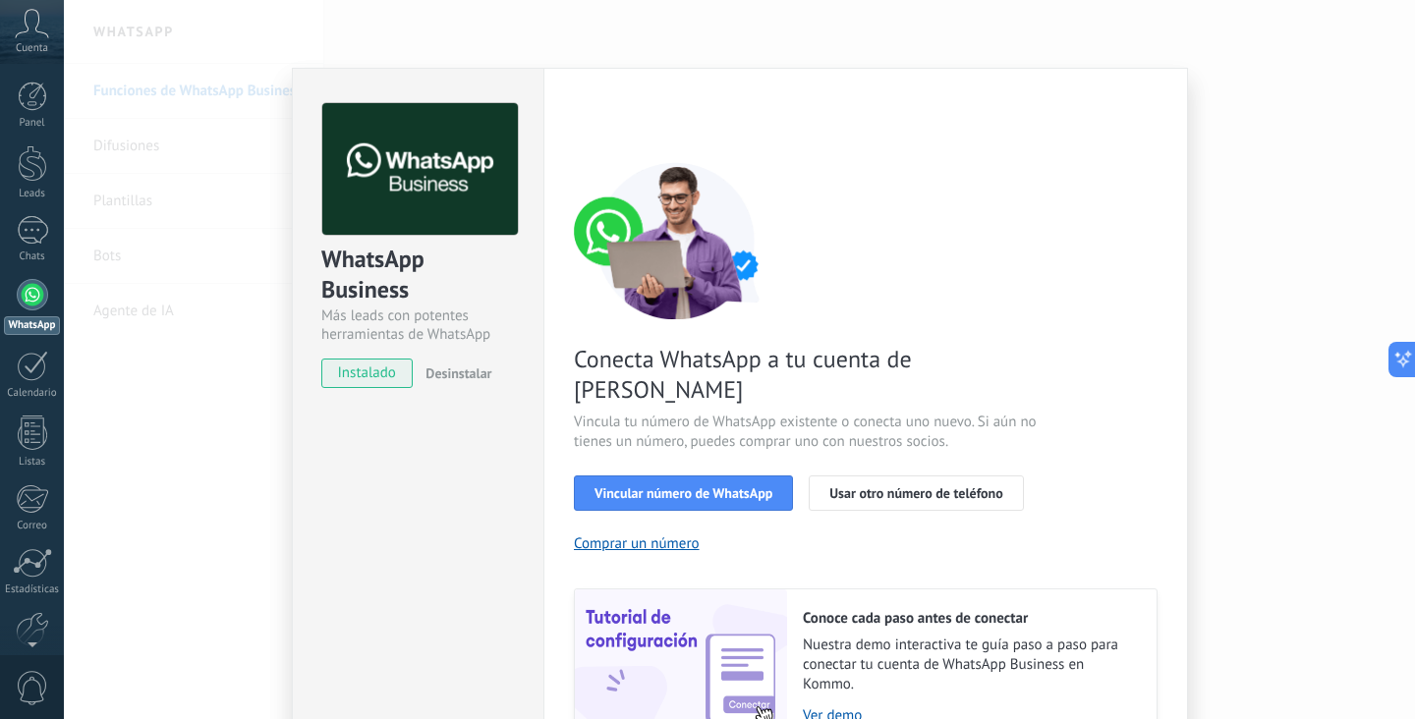
click at [1235, 138] on div "WhatsApp Business Más leads con potentes herramientas de WhatsApp instalado Des…" at bounding box center [739, 359] width 1351 height 719
